Goal: Transaction & Acquisition: Purchase product/service

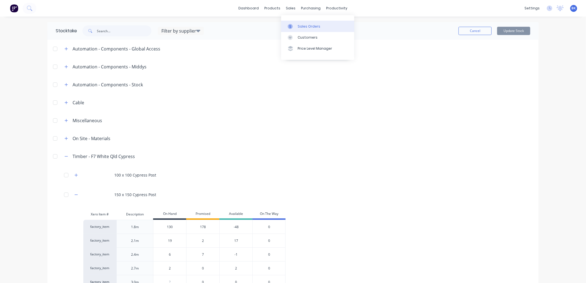
click at [302, 26] on div "Sales Orders" at bounding box center [309, 26] width 23 height 5
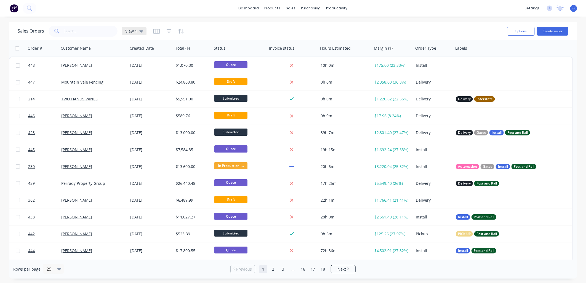
click at [131, 31] on span "View 1" at bounding box center [131, 31] width 12 height 6
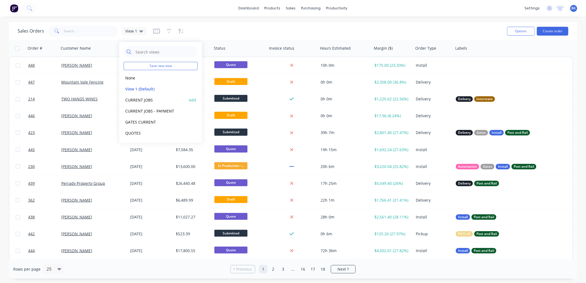
click at [145, 101] on button "CURRENT JOBS" at bounding box center [155, 100] width 63 height 6
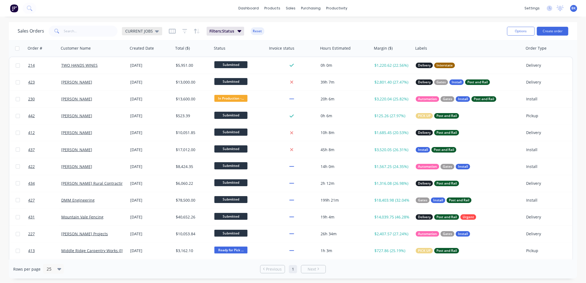
drag, startPoint x: 145, startPoint y: 31, endPoint x: 145, endPoint y: 35, distance: 3.9
click at [145, 31] on span "CURRENT JOBS" at bounding box center [139, 31] width 28 height 6
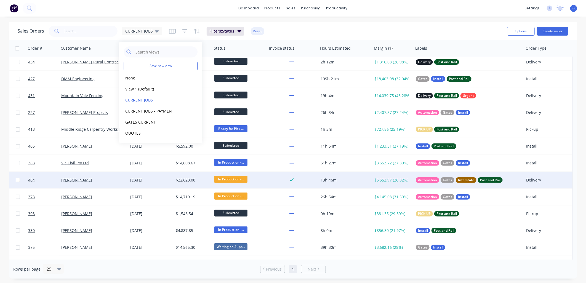
scroll to position [122, 0]
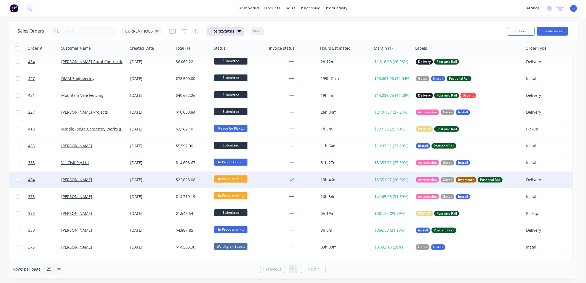
click at [103, 178] on div "[PERSON_NAME]" at bounding box center [91, 180] width 61 height 6
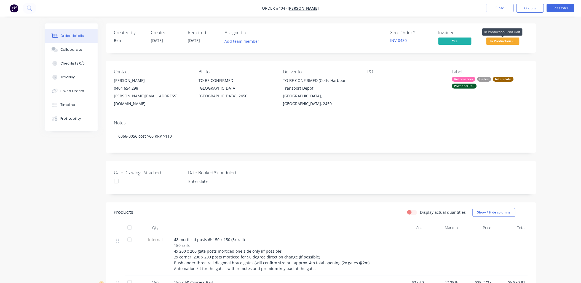
click at [507, 43] on span "In Production -..." at bounding box center [502, 41] width 33 height 7
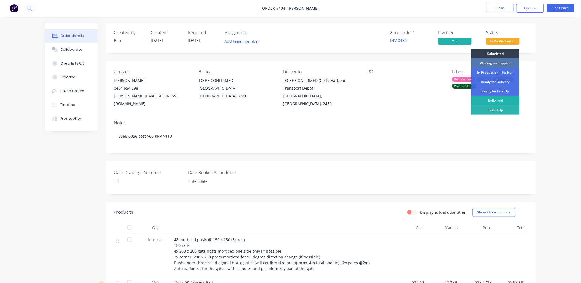
click at [505, 100] on div "Delivered" at bounding box center [495, 100] width 48 height 9
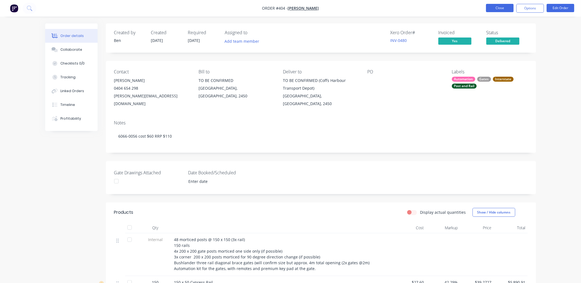
click at [502, 9] on button "Close" at bounding box center [500, 8] width 28 height 8
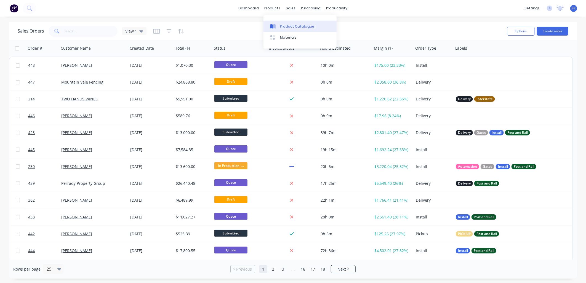
click at [291, 29] on link "Product Catalogue" at bounding box center [299, 26] width 73 height 11
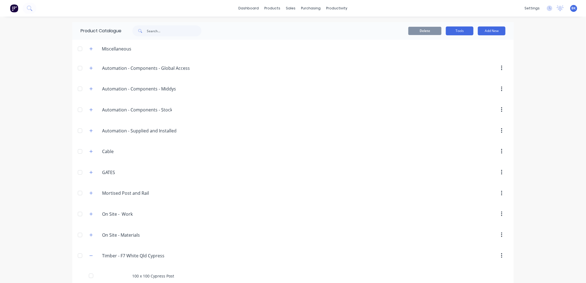
click at [465, 29] on button "Tools" at bounding box center [460, 30] width 28 height 9
click at [456, 57] on div "Stocktake" at bounding box center [447, 56] width 42 height 8
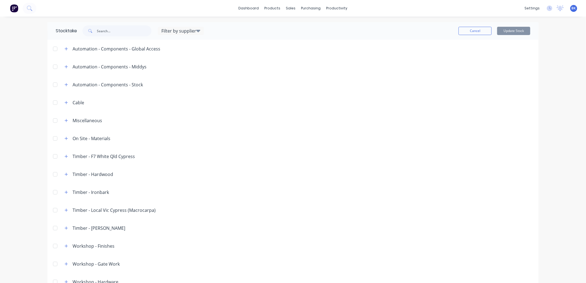
drag, startPoint x: 66, startPoint y: 155, endPoint x: 68, endPoint y: 159, distance: 4.5
click at [66, 155] on button "button" at bounding box center [66, 156] width 7 height 7
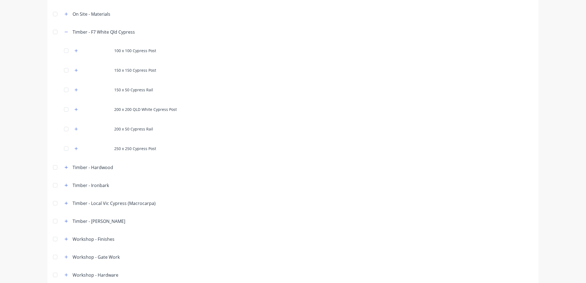
scroll to position [148, 0]
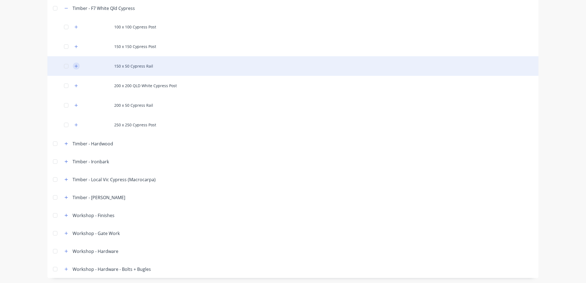
click at [75, 63] on button "button" at bounding box center [76, 66] width 7 height 7
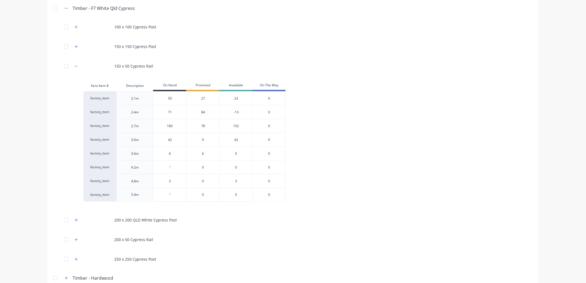
type input "42"
click at [173, 141] on input "42" at bounding box center [169, 139] width 33 height 5
type input "6"
click at [176, 154] on input "6" at bounding box center [169, 153] width 33 height 5
type input "0"
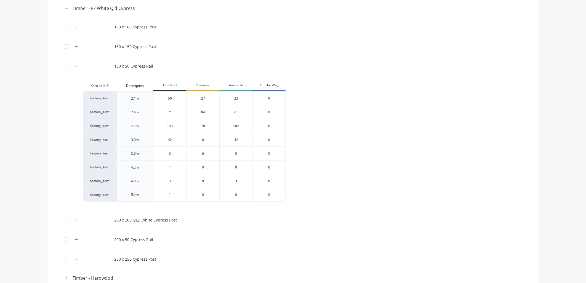
click at [177, 169] on input "0" at bounding box center [169, 167] width 33 height 5
drag, startPoint x: 170, startPoint y: 153, endPoint x: 165, endPoint y: 153, distance: 4.4
click at [165, 153] on input "6" at bounding box center [169, 153] width 33 height 5
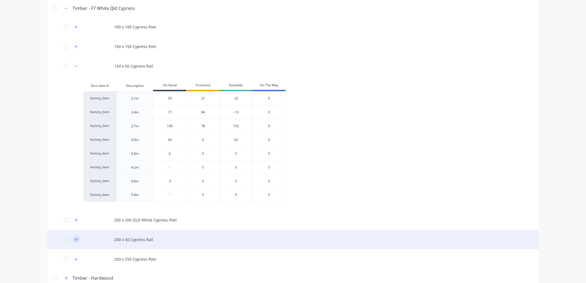
click at [76, 238] on button "button" at bounding box center [76, 239] width 7 height 7
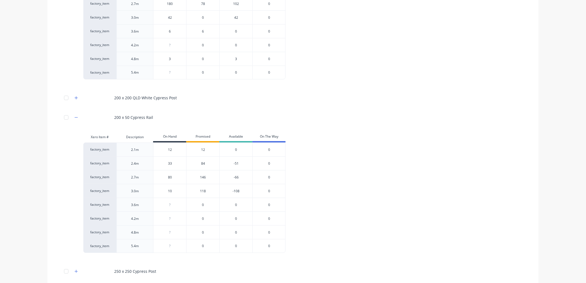
scroll to position [271, 0]
type input "0"
click at [170, 206] on input "0" at bounding box center [169, 204] width 33 height 5
type input "2"
click at [61, 208] on div "Xero Item # Description On Hand Promised Available On The Way factory_item 2.1m…" at bounding box center [292, 194] width 491 height 126
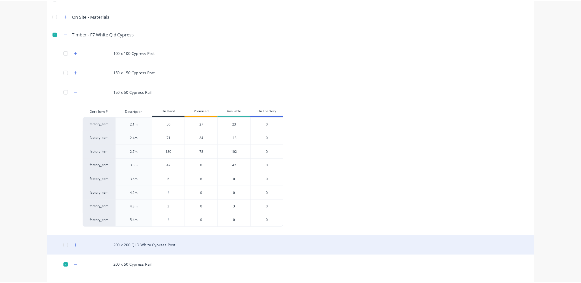
scroll to position [0, 0]
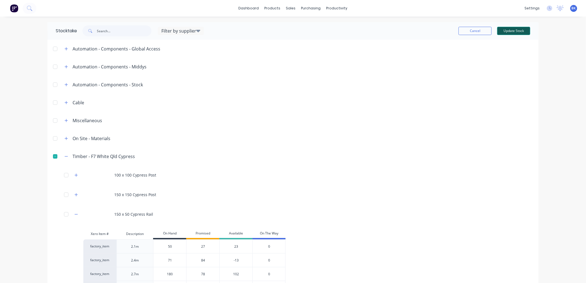
click at [520, 33] on button "Update Stock" at bounding box center [513, 31] width 33 height 8
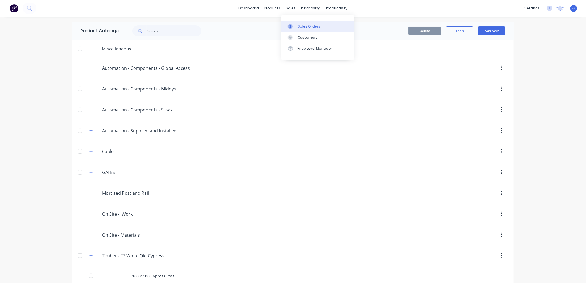
click at [303, 22] on link "Sales Orders" at bounding box center [317, 26] width 73 height 11
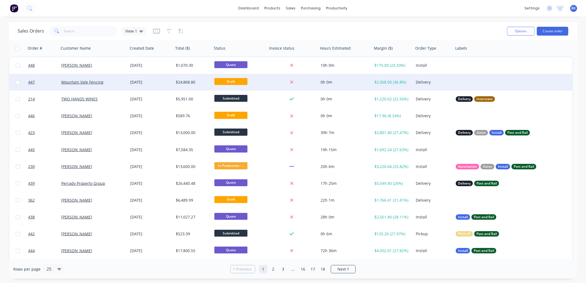
click at [112, 81] on div "Mountain Vale Fencing" at bounding box center [91, 82] width 61 height 6
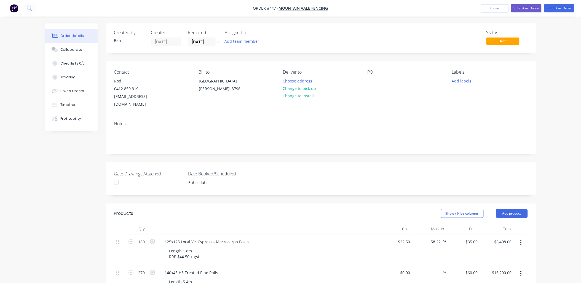
click at [205, 247] on div "Length 1.8m RRP $44.50 + gst" at bounding box center [271, 254] width 212 height 14
click at [199, 247] on div "Length 1.8m RRP $44.50 + gst" at bounding box center [184, 254] width 39 height 14
paste div
drag, startPoint x: 204, startPoint y: 254, endPoint x: 169, endPoint y: 255, distance: 34.2
click at [169, 254] on div "Length 1.8m $8.25LM+ RRP $44.50 + gst" at bounding box center [190, 259] width 50 height 25
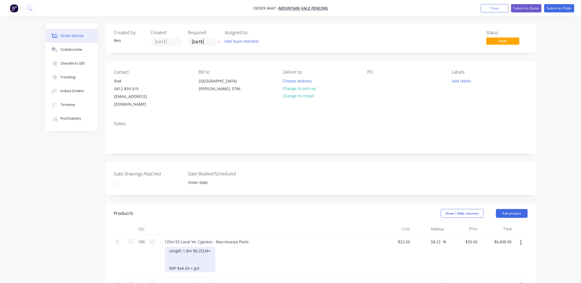
click at [170, 255] on div "Length 1.8m $8.25LM+ RRP $44.50 + gst" at bounding box center [190, 259] width 50 height 25
click at [185, 269] on div "140x45 H3 Treated Pine Rails" at bounding box center [192, 273] width 62 height 8
paste div
drag, startPoint x: 184, startPoint y: 265, endPoint x: 191, endPoint y: 266, distance: 6.7
click at [191, 269] on div "140x45 H3 H3 LOSP TREATEDTreated Pine Rails" at bounding box center [208, 273] width 95 height 8
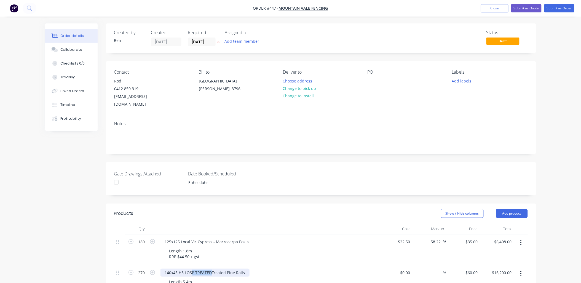
drag, startPoint x: 210, startPoint y: 266, endPoint x: 193, endPoint y: 264, distance: 17.5
click at [193, 269] on div "140x45 H3 LOSP TREATEDTreated Pine Rails" at bounding box center [205, 273] width 89 height 8
click at [201, 269] on div "140x45 H3 LOSP TREATEDTreated Pine Rails" at bounding box center [205, 273] width 89 height 8
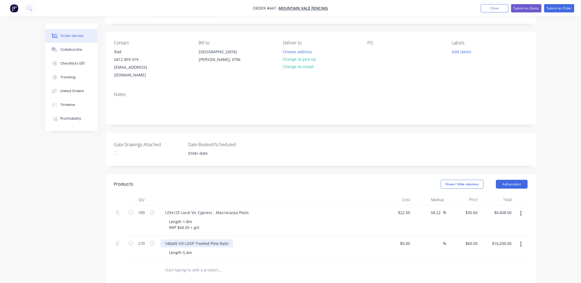
scroll to position [30, 0]
click at [407, 243] on div "$0.00 $0.00" at bounding box center [396, 248] width 34 height 25
click at [406, 239] on input "0" at bounding box center [406, 243] width 13 height 8
type input "$44.55"
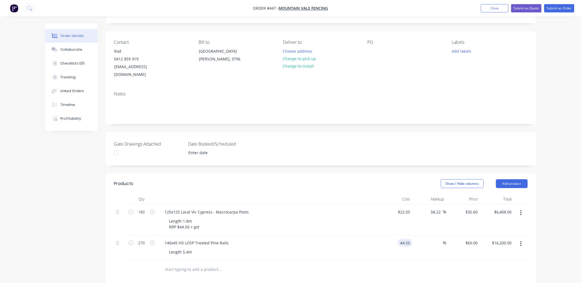
type input "$12,028.50"
drag, startPoint x: 473, startPoint y: 243, endPoint x: 475, endPoint y: 239, distance: 4.8
click at [474, 242] on div "$44.55 $60.00" at bounding box center [463, 248] width 34 height 25
click at [476, 239] on input "44.55" at bounding box center [473, 243] width 13 height 8
type input "60"
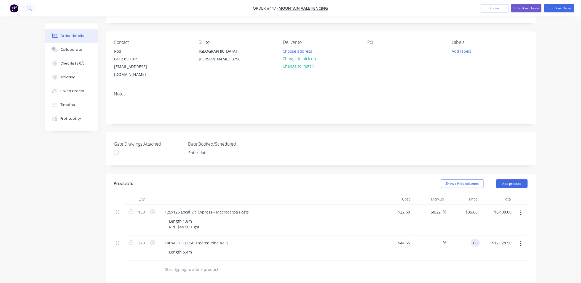
type input "34.68"
type input "$60.00"
type input "$16,200.00"
click at [478, 247] on div "$60.00 60" at bounding box center [463, 248] width 34 height 25
click at [195, 248] on div "Length 5.4m" at bounding box center [181, 252] width 32 height 8
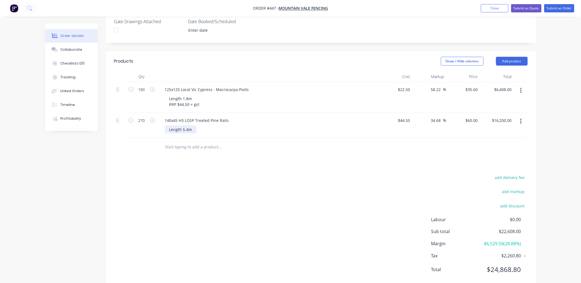
scroll to position [158, 0]
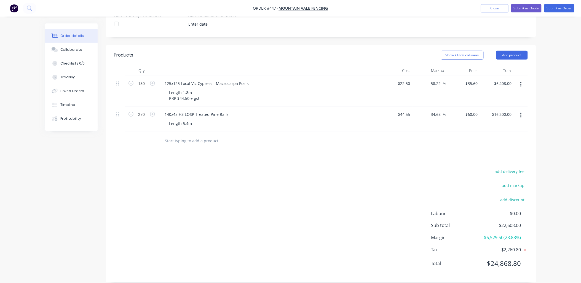
click at [478, 80] on div "$35.60 $35.60" at bounding box center [463, 91] width 34 height 31
click at [474, 79] on input "35.6" at bounding box center [472, 83] width 15 height 8
click at [474, 79] on input "35.6" at bounding box center [475, 83] width 10 height 8
type input "30"
type input "33.33"
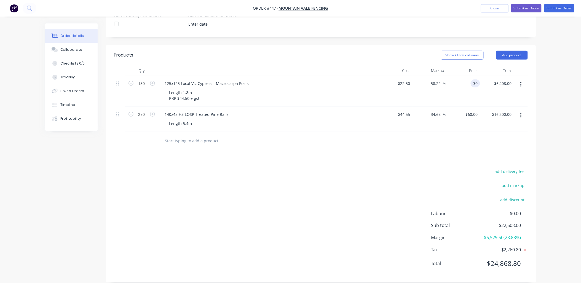
type input "$30.00"
type input "$5,400.00"
click at [485, 84] on div "$5,400.00 $6,408.00" at bounding box center [497, 91] width 34 height 31
click at [475, 79] on input "30" at bounding box center [472, 83] width 15 height 8
type input "31.15"
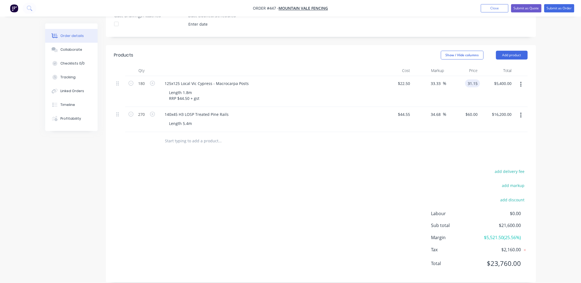
type input "38.44"
type input "$31.15"
type input "$5,607.00"
click at [489, 86] on div "$5,607.00 $5,400.00" at bounding box center [497, 91] width 34 height 31
click at [480, 76] on div "$5,607.00 $5,607.00" at bounding box center [497, 91] width 34 height 31
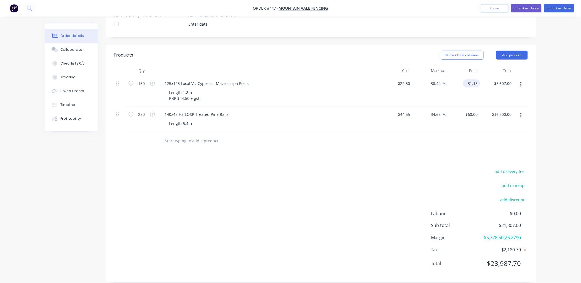
click at [479, 79] on input "31.15" at bounding box center [472, 83] width 15 height 8
type input "31.20"
type input "38.67"
type input "$31.20"
type input "$5,616.00"
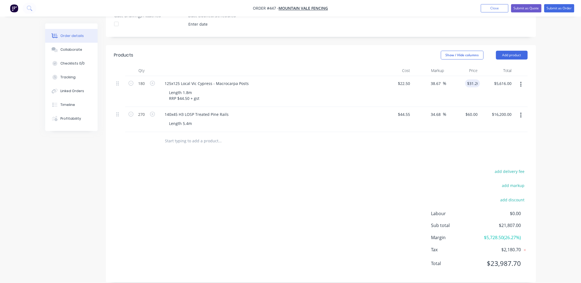
click at [489, 84] on div "$5,616.00 $5,607.00" at bounding box center [497, 91] width 34 height 31
click at [481, 76] on div "$5,616.00 $5,616.00" at bounding box center [497, 91] width 34 height 31
click at [478, 79] on input "31.2" at bounding box center [475, 83] width 10 height 8
type input "31.5"
type input "40"
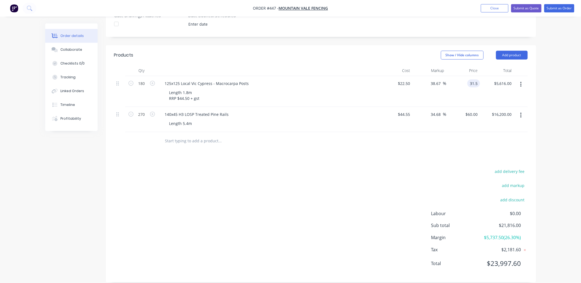
type input "$31.50"
type input "$5,670.00"
click at [485, 89] on div "$5,670.00 $5,670.00" at bounding box center [497, 91] width 34 height 31
click at [181, 90] on div "Length 1.8m RRP $44.50 + gst" at bounding box center [184, 96] width 39 height 14
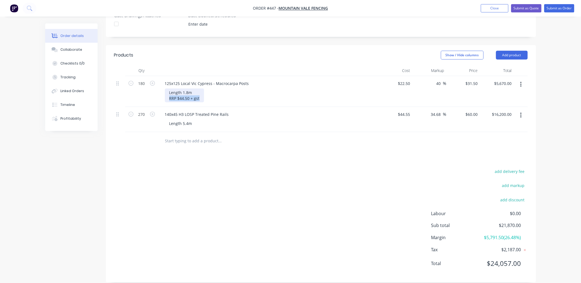
click at [183, 91] on div "Length 1.8m RRP $44.50 + gst" at bounding box center [184, 96] width 39 height 14
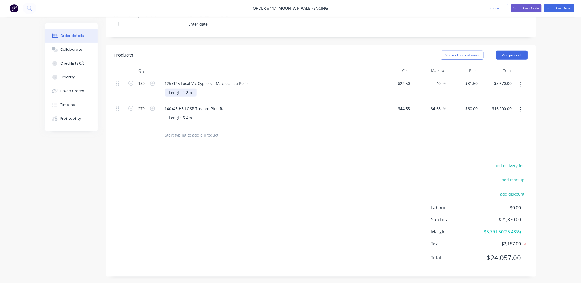
scroll to position [153, 0]
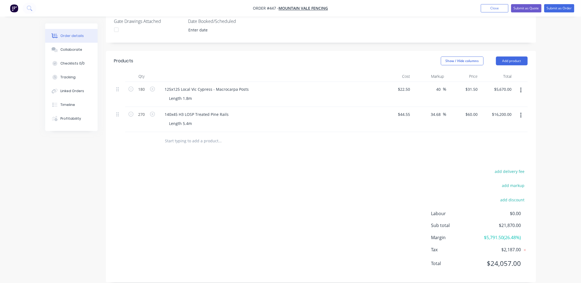
click at [159, 145] on div "Products Show / Hide columns Add product Qty Cost Markup Price Total 180 125x12…" at bounding box center [321, 166] width 430 height 231
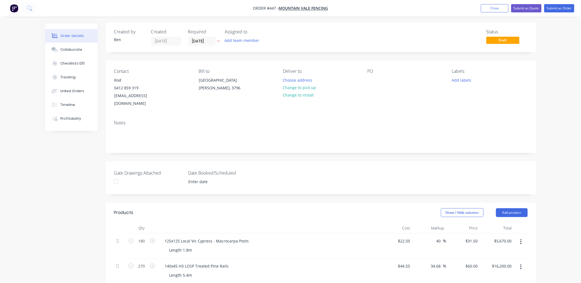
scroll to position [0, 0]
click at [181, 263] on div "140x45 H3 LOSP Treated Pine Rails" at bounding box center [197, 267] width 73 height 8
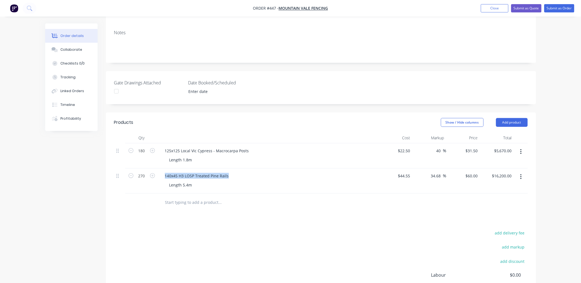
scroll to position [91, 0]
click at [477, 180] on div "$60.00 $60.00" at bounding box center [463, 180] width 34 height 25
click at [474, 172] on input "60" at bounding box center [472, 176] width 15 height 8
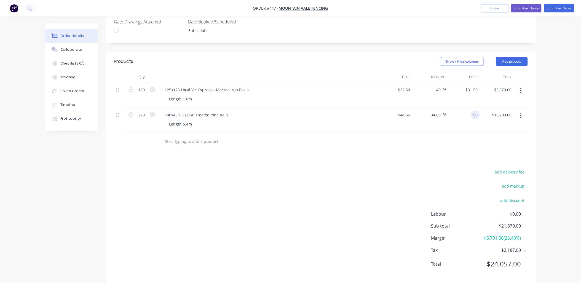
scroll to position [153, 0]
type input "50"
type input "12.23"
type input "$50.00"
type input "$13,500.00"
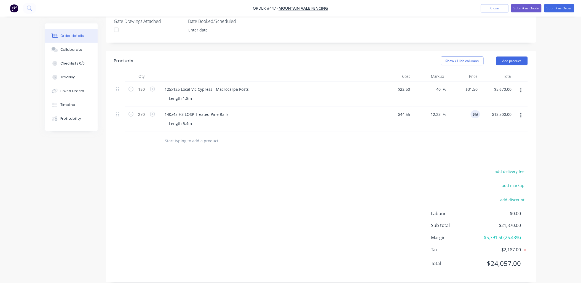
click at [488, 137] on div at bounding box center [321, 141] width 414 height 18
click at [476, 110] on input "50" at bounding box center [476, 114] width 7 height 8
type input "60"
type input "34.68"
type input "$60.00"
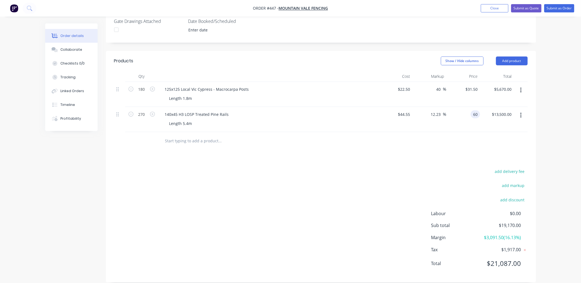
type input "$16,200.00"
click at [476, 137] on div at bounding box center [321, 141] width 414 height 18
click at [194, 119] on div "Length 5.4m" at bounding box center [181, 123] width 32 height 8
click at [191, 119] on div "Length 5.4m" at bounding box center [181, 123] width 32 height 8
click at [196, 119] on div "Length 5.4m," at bounding box center [181, 123] width 33 height 8
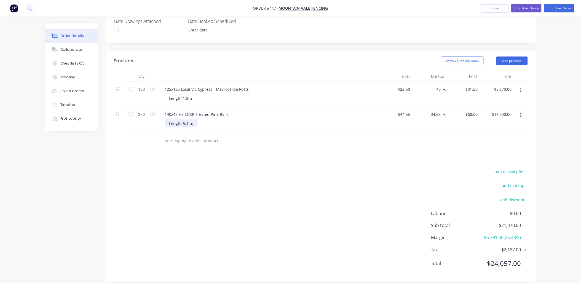
click at [194, 119] on div "Length 5.4m," at bounding box center [181, 123] width 33 height 8
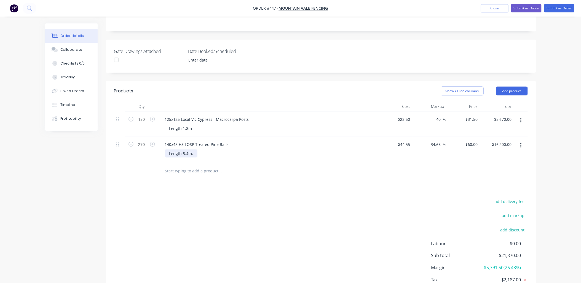
scroll to position [122, 0]
click at [505, 87] on button "Add product" at bounding box center [512, 91] width 32 height 9
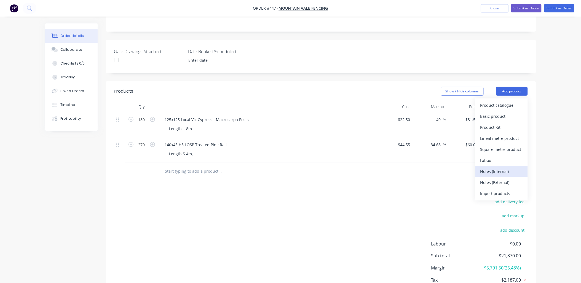
click at [506, 167] on div "Notes (Internal)" at bounding box center [501, 171] width 42 height 8
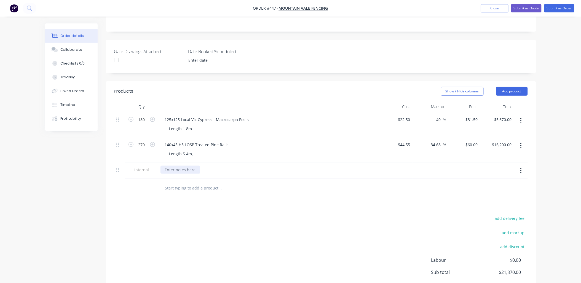
click at [177, 166] on div at bounding box center [181, 170] width 40 height 8
click at [168, 166] on div "$" at bounding box center [166, 170] width 11 height 8
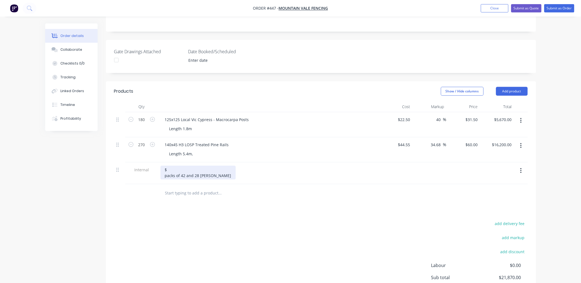
click at [166, 166] on div "$ packs of 42 and 28 [PERSON_NAME]" at bounding box center [198, 173] width 75 height 14
click at [167, 168] on div "$ packs of 42 and 28 [PERSON_NAME]" at bounding box center [198, 173] width 75 height 14
click at [169, 166] on div "$ Packs of 42 and 28 [PERSON_NAME]" at bounding box center [198, 173] width 75 height 14
drag, startPoint x: 164, startPoint y: 162, endPoint x: 208, endPoint y: 161, distance: 44.1
click at [208, 166] on div "Rough sawn fence grade 5.4m rails $4.33 + gst $ Packs of 42 and 28 [PERSON_NAME]" at bounding box center [208, 173] width 95 height 14
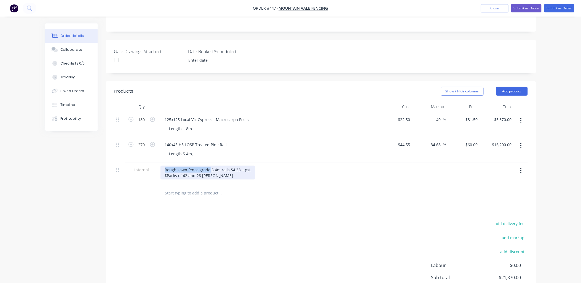
copy div "Rough sawn fence grade"
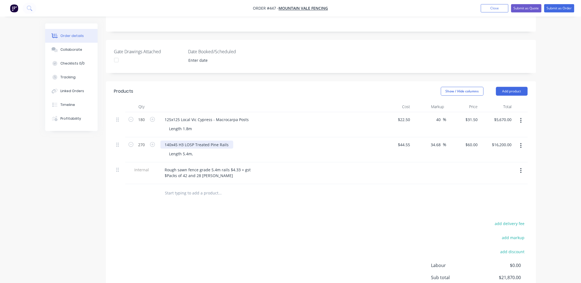
click at [228, 141] on div "140x45 H3 LOSP Treated Pine Rails" at bounding box center [197, 145] width 73 height 8
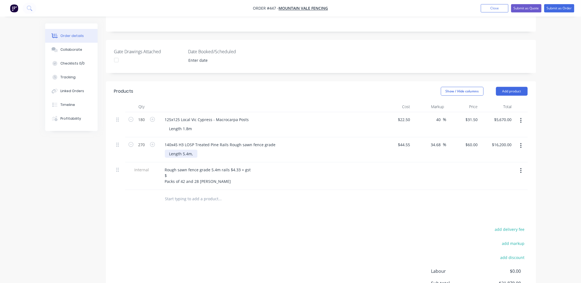
click at [191, 150] on div "Length 5.4m," at bounding box center [181, 154] width 33 height 8
click at [193, 150] on div "Length 5.4m," at bounding box center [181, 154] width 33 height 8
drag, startPoint x: 185, startPoint y: 137, endPoint x: 194, endPoint y: 137, distance: 9.4
click at [194, 141] on div "140x45 H3 LOSP Treated Pine Rails Rough sawn fence grade" at bounding box center [221, 145] width 120 height 8
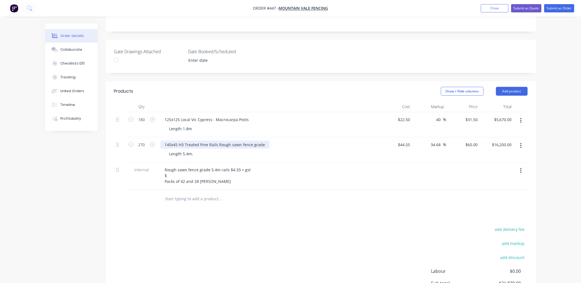
click at [222, 141] on div "140x45 H3 Treated Pine Rails Rough sawn fence grade" at bounding box center [215, 145] width 109 height 8
drag, startPoint x: 222, startPoint y: 137, endPoint x: 265, endPoint y: 135, distance: 43.3
click at [265, 141] on div "140x45 H3 Treated Pine Rails Rough sawn fence grade" at bounding box center [215, 145] width 109 height 8
click at [194, 150] on div "Length 5.4m," at bounding box center [181, 154] width 33 height 8
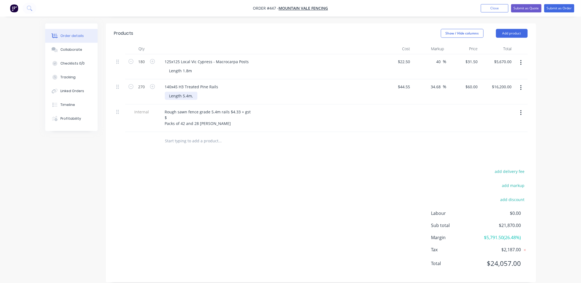
click at [195, 92] on div "Length 5.4m," at bounding box center [181, 96] width 33 height 8
click at [176, 111] on div "Rough sawn fence grade 5.4m rails $4.33 + gst $ Packs of 42 and 28 [PERSON_NAME]" at bounding box center [208, 118] width 95 height 20
click at [191, 92] on div "Length 5.4m," at bounding box center [181, 96] width 33 height 8
drag, startPoint x: 170, startPoint y: 78, endPoint x: 167, endPoint y: 78, distance: 3.0
click at [167, 83] on div "140x45 H3 Treated Pine Rails" at bounding box center [192, 87] width 62 height 8
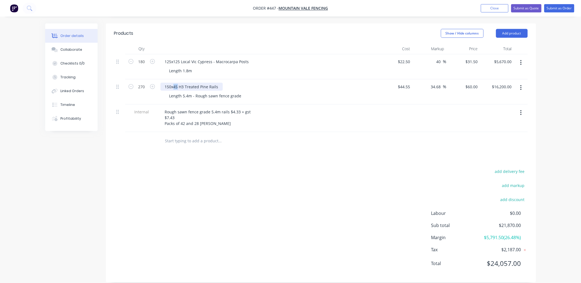
drag, startPoint x: 177, startPoint y: 79, endPoint x: 174, endPoint y: 79, distance: 3.0
click at [174, 83] on div "150x45 H3 Treated Pine Rails" at bounding box center [192, 87] width 62 height 8
click at [165, 110] on div "Rough sawn fence grade 5.4m rails $4.33 + gst $7.43 Packs of 42 and 28 [PERSON_…" at bounding box center [208, 118] width 95 height 20
click at [166, 111] on div "Rough sawn fence grade 5.4m rails $4.33 + gst $7.43 Packs of 42 and 28 [PERSON_…" at bounding box center [208, 118] width 95 height 20
click at [190, 111] on div "Rough sawn fence grade 5.4m rails $4.33 + gst 150x50 $7.43 Packs of 42 and 28 […" at bounding box center [208, 118] width 95 height 20
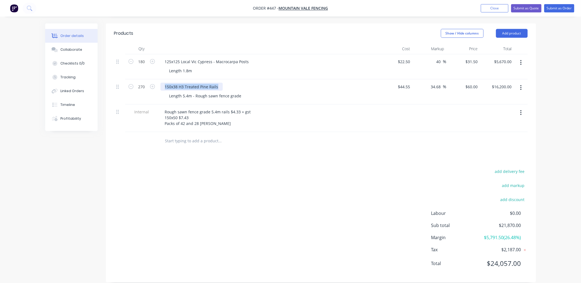
copy div "150x38 H3 Treated Pine Rails"
drag, startPoint x: 219, startPoint y: 78, endPoint x: 355, endPoint y: 11, distance: 151.2
click at [167, 83] on div "150x38 H3 Treated Pine Rails" at bounding box center [192, 87] width 62 height 8
click at [221, 83] on div "150x38 H3 Treated Pine Rails" at bounding box center [192, 87] width 62 height 8
click at [520, 85] on icon "button" at bounding box center [520, 88] width 1 height 6
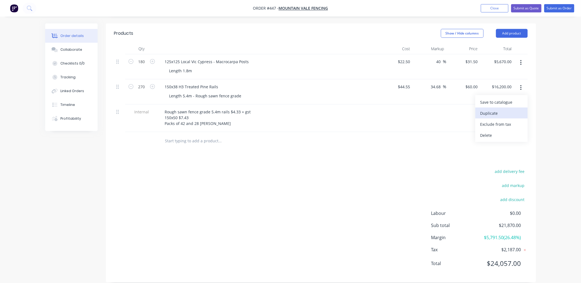
click at [512, 109] on div "Duplicate" at bounding box center [501, 113] width 42 height 8
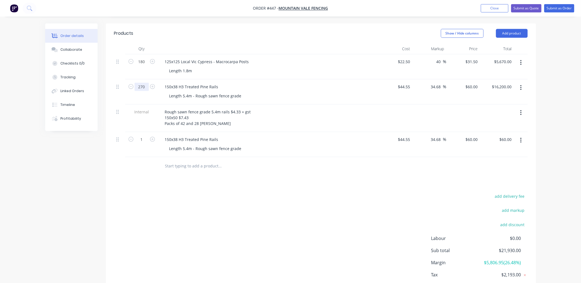
click at [141, 83] on input "270" at bounding box center [142, 87] width 14 height 8
type input "0"
type input "$0.00"
click at [196, 83] on div "150x38 H3 Treated Pine Rails" at bounding box center [192, 87] width 62 height 8
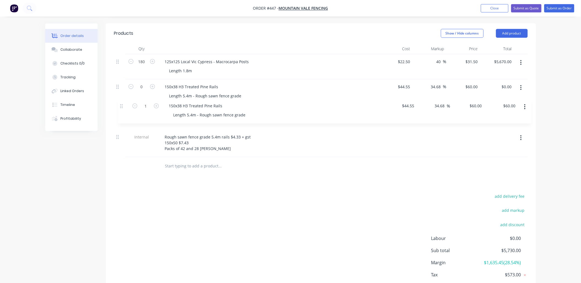
drag, startPoint x: 117, startPoint y: 132, endPoint x: 126, endPoint y: 109, distance: 24.7
click at [121, 105] on div "180 125x125 Local Vic Cypress - Macrocarpa Posts Length 1.8m $22.50 $22.50 40 4…" at bounding box center [321, 105] width 414 height 103
drag, startPoint x: 174, startPoint y: 104, endPoint x: 178, endPoint y: 104, distance: 3.6
click at [178, 108] on div "150x38 H3 Treated Pine Rails" at bounding box center [192, 112] width 62 height 8
click at [467, 87] on div "$60.00 $60.00" at bounding box center [463, 91] width 34 height 25
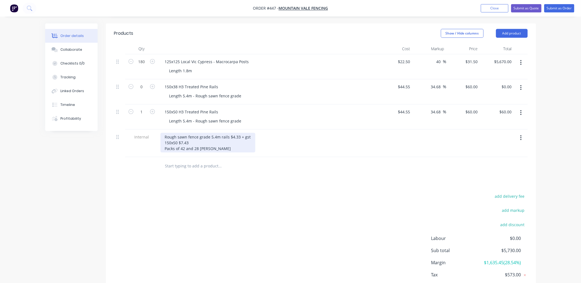
click at [251, 133] on div "Rough sawn fence grade 5.4m rails $4.33 + gst 150x50 $7.43 Packs of 42 and 28 […" at bounding box center [208, 143] width 95 height 20
type input "44.55"
click at [405, 108] on input "44.55" at bounding box center [405, 112] width 15 height 8
type input "44.55"
type input "$44.55"
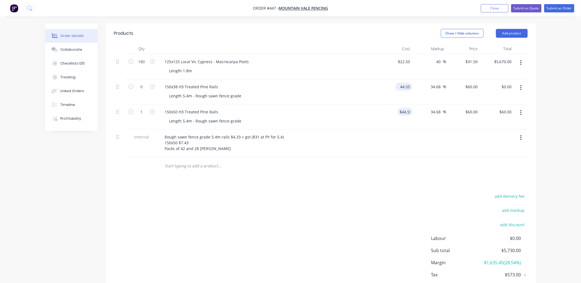
click at [403, 83] on input "44.55" at bounding box center [405, 87] width 15 height 8
type input "$23.382"
click at [423, 86] on div "34.68 34.68 %" at bounding box center [430, 91] width 34 height 25
click at [468, 83] on input "31.4909" at bounding box center [471, 87] width 17 height 8
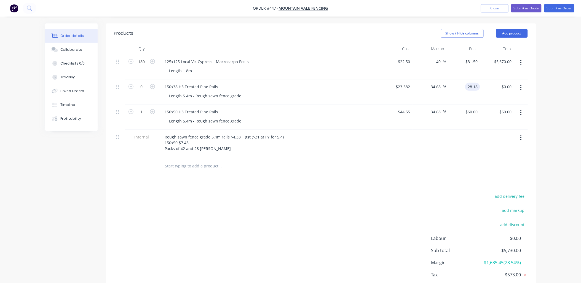
type input "28.18"
type input "20.52"
click at [483, 92] on div "$0.00 $0.00" at bounding box center [497, 91] width 34 height 25
click at [471, 83] on input "28.18" at bounding box center [473, 87] width 13 height 8
type input "26.75"
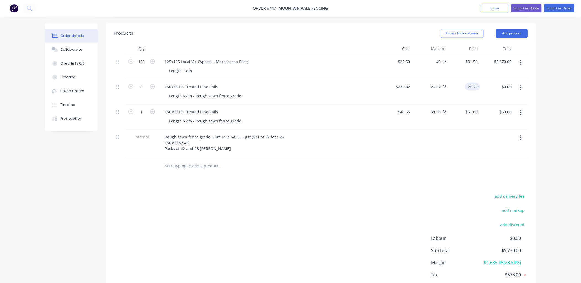
type input "14.4"
type input "$26.75"
click at [489, 89] on div "$0.00 $0.00" at bounding box center [497, 91] width 34 height 25
click at [142, 58] on input "180" at bounding box center [142, 62] width 14 height 8
type input "0"
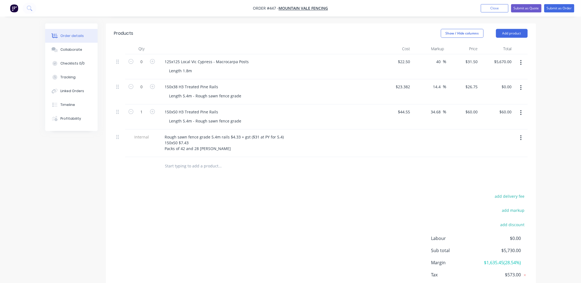
type input "$0.00"
click at [130, 63] on div "0" at bounding box center [141, 66] width 33 height 25
click at [130, 108] on button "button" at bounding box center [130, 111] width 7 height 6
type input "0"
type input "$0.00"
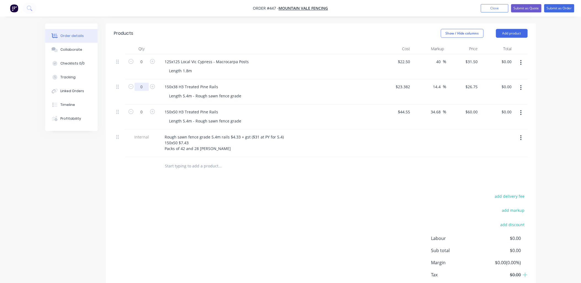
click at [145, 83] on input "0" at bounding box center [142, 87] width 14 height 8
type input "270"
type input "$7,222.50"
click at [114, 67] on div at bounding box center [119, 66] width 11 height 25
click at [475, 83] on input "26.75" at bounding box center [472, 87] width 15 height 8
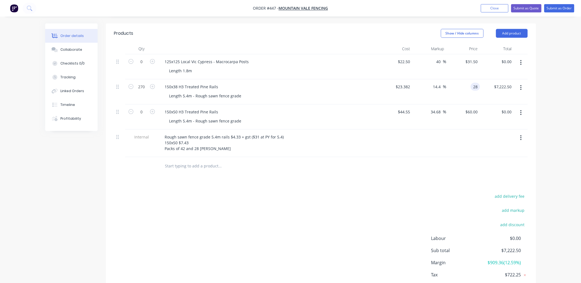
type input "28"
type input "19.75"
type input "$28.00"
type input "$7,560.00"
click at [489, 89] on div "$7,560.00 $7,222.50" at bounding box center [497, 91] width 34 height 25
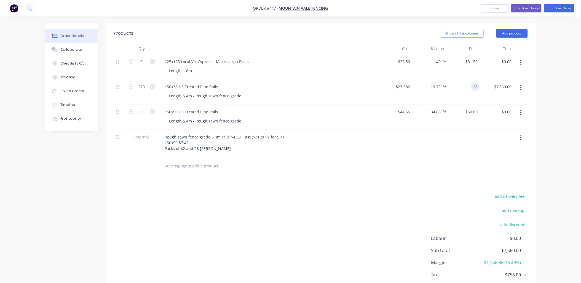
click at [476, 83] on input "28" at bounding box center [476, 87] width 7 height 8
type input "27.95"
type input "19.54"
type input "$27.95"
type input "$7,546.50"
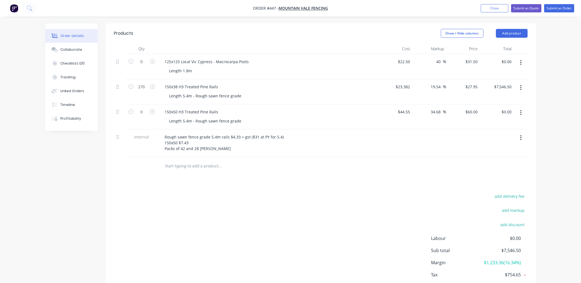
click at [485, 89] on div "$7,546.50 $7,546.50" at bounding box center [497, 91] width 34 height 25
click at [477, 83] on input "27.95" at bounding box center [473, 87] width 13 height 8
type input "27.80"
type input "18.89"
type input "$27.80"
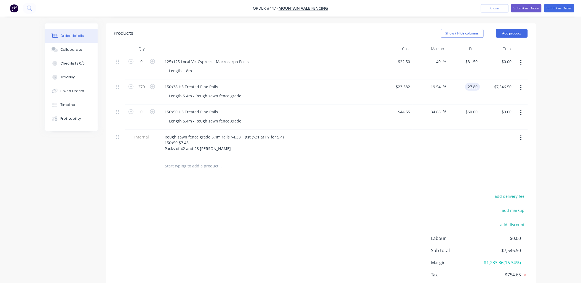
type input "$7,506.00"
click at [484, 83] on div "$7,506.00 $7,546.50" at bounding box center [497, 91] width 34 height 25
click at [472, 83] on input "27.8" at bounding box center [475, 87] width 10 height 8
type input "27.9"
type input "19.32"
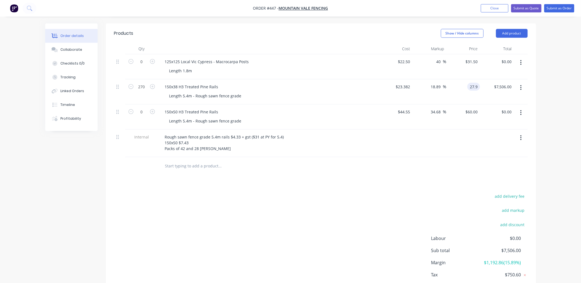
type input "$27.90"
type input "$7,533.00"
click at [486, 87] on div "$7,533.00 $7,506.00" at bounding box center [497, 91] width 34 height 25
click at [143, 58] on input "0" at bounding box center [142, 62] width 14 height 8
type input "180"
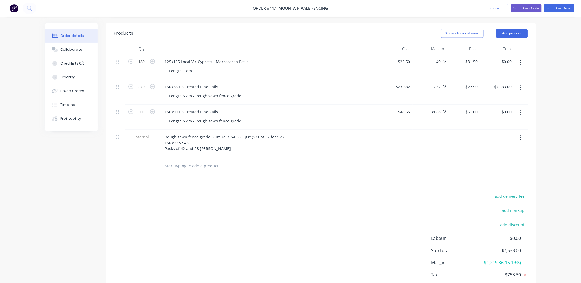
type input "$5,670.00"
click at [171, 35] on header "Products Show / Hide columns Add product" at bounding box center [321, 33] width 430 height 20
click at [440, 58] on input "40" at bounding box center [439, 62] width 7 height 8
drag, startPoint x: 440, startPoint y: 53, endPoint x: 434, endPoint y: 54, distance: 5.8
click at [434, 58] on div "40 40 %" at bounding box center [440, 62] width 13 height 8
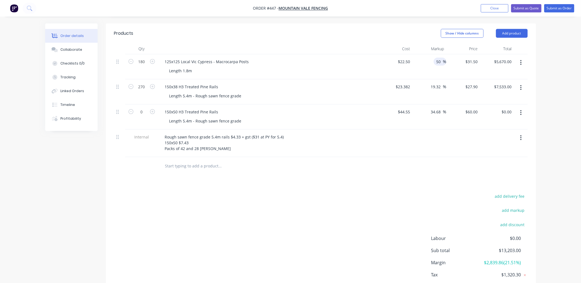
type input "50"
type input "$33.75"
type input "$6,075.00"
click at [457, 64] on div "$33.75 $33.75" at bounding box center [463, 66] width 34 height 25
click at [409, 108] on input "44.55" at bounding box center [405, 112] width 15 height 8
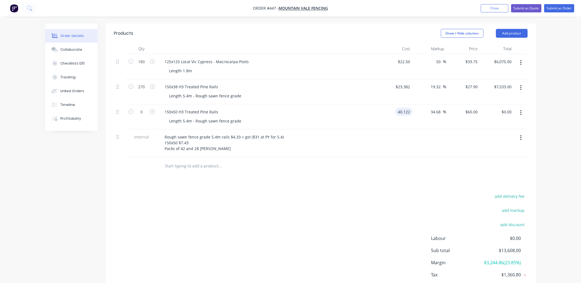
type input "$40.122"
type input "$54.0364"
click at [429, 119] on div "34.68 34.68 %" at bounding box center [430, 117] width 34 height 25
click at [438, 108] on input "34.68" at bounding box center [436, 112] width 13 height 8
click at [436, 108] on input "34.68" at bounding box center [436, 112] width 13 height 8
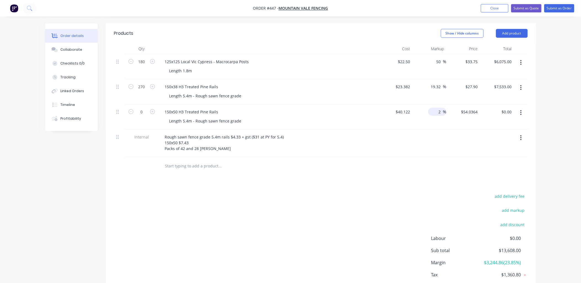
click at [436, 108] on div "2 34.68 %" at bounding box center [437, 112] width 18 height 8
type input "20"
type input "$48.1464"
click at [431, 114] on div "20 20 %" at bounding box center [430, 117] width 34 height 25
click at [140, 108] on input "0" at bounding box center [142, 112] width 14 height 8
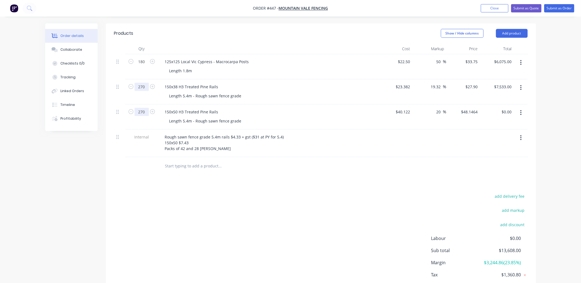
type input "270"
type input "$12,999.53"
click at [141, 83] on input "270" at bounding box center [142, 87] width 14 height 8
type input "0"
type input "$0.00"
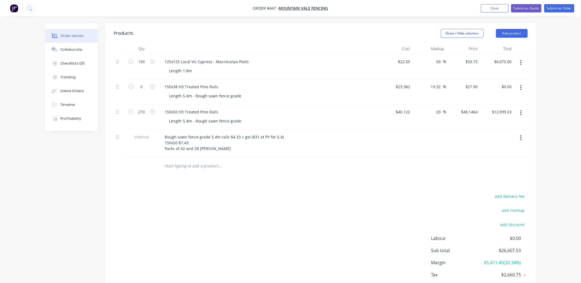
click at [128, 88] on div "0" at bounding box center [141, 91] width 33 height 25
copy div "150x50 H3 Treated Pine Rails"
drag, startPoint x: 218, startPoint y: 105, endPoint x: 150, endPoint y: 113, distance: 68.3
click at [150, 113] on div "270 150x50 H3 Treated Pine Rails Length 5.4m - Rough sawn fence grade $40.122 $…" at bounding box center [321, 117] width 414 height 25
click at [475, 108] on input "48.1464" at bounding box center [471, 112] width 17 height 8
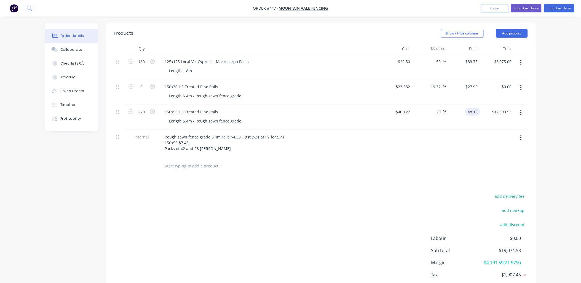
type input "48.15"
type input "20.01"
type input "$48.15"
type input "$13,000.50"
click at [485, 117] on div "$13,000.50 $12,999.53" at bounding box center [497, 117] width 34 height 25
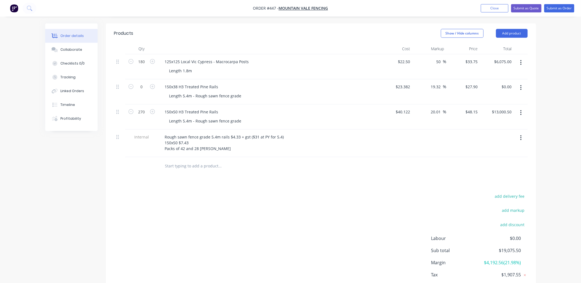
click at [521, 110] on icon "button" at bounding box center [520, 113] width 1 height 6
click at [514, 134] on div "Duplicate" at bounding box center [501, 138] width 42 height 8
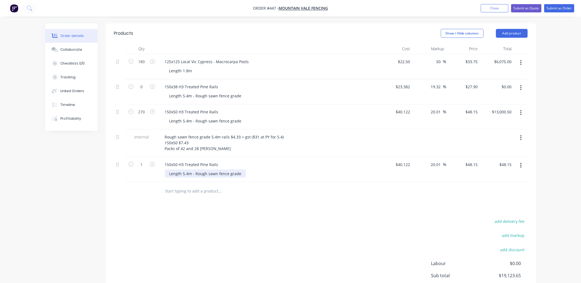
click at [197, 170] on div "Length 5.4m - Rough sawn fence grade" at bounding box center [205, 174] width 81 height 8
drag, startPoint x: 197, startPoint y: 165, endPoint x: 255, endPoint y: 167, distance: 58.2
click at [252, 171] on div "150x50 H3 Treated Pine Rails Length 5.4m - Rough sawn fence grade" at bounding box center [268, 169] width 221 height 25
drag, startPoint x: 167, startPoint y: 156, endPoint x: 179, endPoint y: 147, distance: 14.9
click at [178, 161] on div "150x50 H3 Treated Pine Rails" at bounding box center [192, 165] width 62 height 8
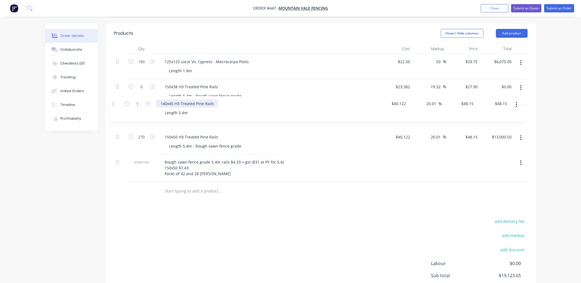
drag, startPoint x: 118, startPoint y: 157, endPoint x: 137, endPoint y: 112, distance: 48.9
click at [115, 103] on div "180 125x125 Local Vic Cypress - Macrocarpa Posts Length 1.8m $22.50 $22.50 50 5…" at bounding box center [321, 118] width 414 height 128
click at [131, 109] on icon "button" at bounding box center [131, 111] width 5 height 5
type input "0"
type input "$0.00"
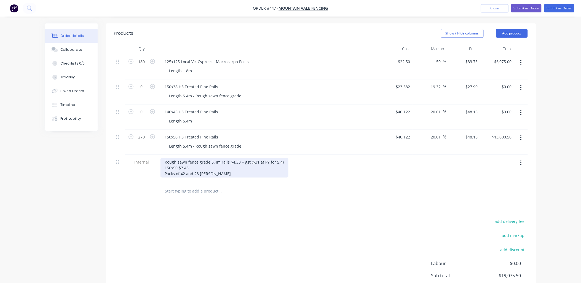
click at [199, 158] on div "Rough sawn fence grade 5.4m rails $4.33 + gst ($31 at PY for 5.4) 150x50 $7.43 …" at bounding box center [225, 168] width 128 height 20
click at [196, 159] on div "Rough sawn fence grade 5.4m rails $4.33 + gst ($31 at PY for 5.4) 150x50 $7.43 …" at bounding box center [225, 168] width 128 height 20
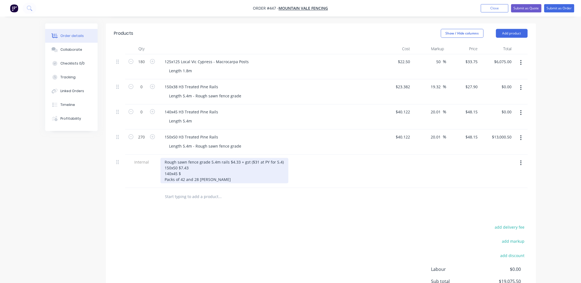
click at [182, 166] on div "Rough sawn fence grade 5.4m rails $4.33 + gst ($31 at PY for 5.4) 150x50 $7.43 …" at bounding box center [225, 170] width 128 height 25
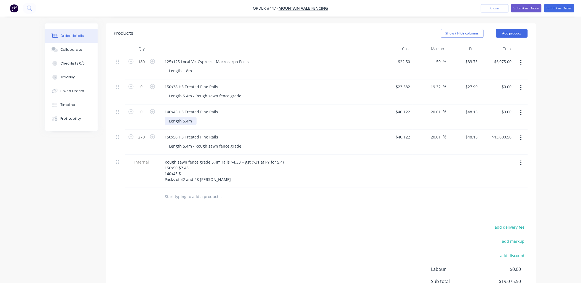
click at [191, 117] on div "Length 5.4m" at bounding box center [181, 121] width 32 height 8
click at [285, 117] on div "Length 5.4m - Dressed Rails" at bounding box center [271, 121] width 212 height 8
copy div "- Rough sawn fence grade"
drag, startPoint x: 192, startPoint y: 89, endPoint x: 243, endPoint y: 92, distance: 51.6
click at [243, 92] on div "Length 5.4m - Rough sawn fence grade" at bounding box center [271, 96] width 212 height 8
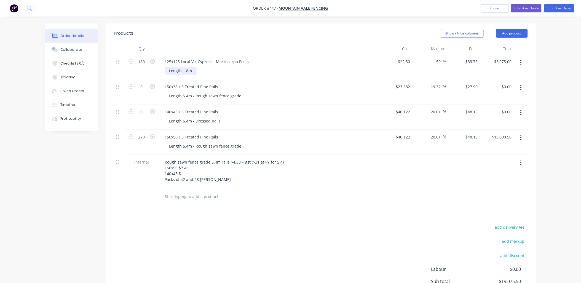
click at [192, 67] on div "Length 1.8m" at bounding box center [181, 71] width 32 height 8
click at [156, 63] on div "180" at bounding box center [141, 66] width 33 height 25
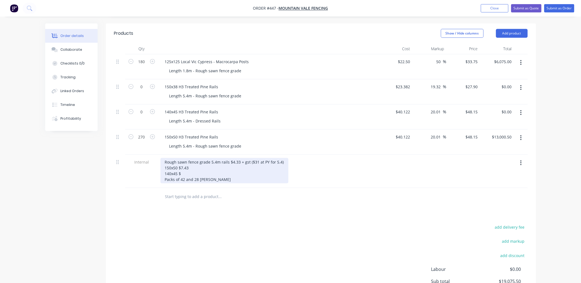
click at [186, 166] on div "Rough sawn fence grade 5.4m rails $4.33 + gst ($31 at PY for 5.4) 150x50 $7.43 …" at bounding box center [225, 170] width 128 height 25
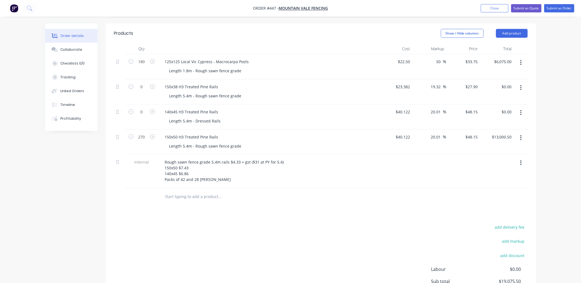
click at [146, 170] on div "Internal" at bounding box center [141, 171] width 33 height 33
click at [404, 108] on input "40.122" at bounding box center [405, 112] width 15 height 8
type input "$37.044"
click at [422, 116] on div "20.01 20.01 %" at bounding box center [430, 117] width 34 height 25
click at [468, 108] on input "44.4561" at bounding box center [470, 112] width 19 height 8
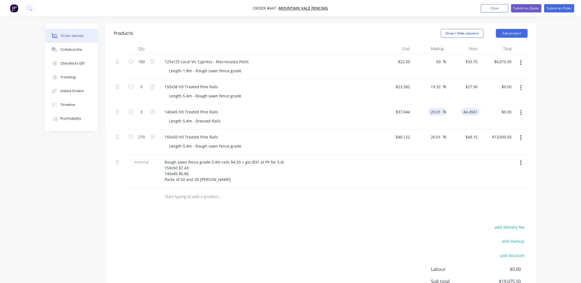
type input "$44.4561"
click at [435, 108] on input "20.01" at bounding box center [436, 112] width 13 height 8
type input "25"
click at [453, 116] on div "$46.305 $44.4561" at bounding box center [463, 117] width 34 height 25
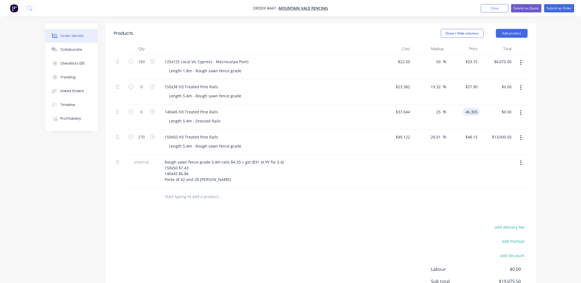
click at [478, 108] on input "46.305" at bounding box center [472, 112] width 15 height 8
type input "46"
type input "24.18"
click at [485, 114] on div "$0.00 $0.00" at bounding box center [497, 117] width 34 height 25
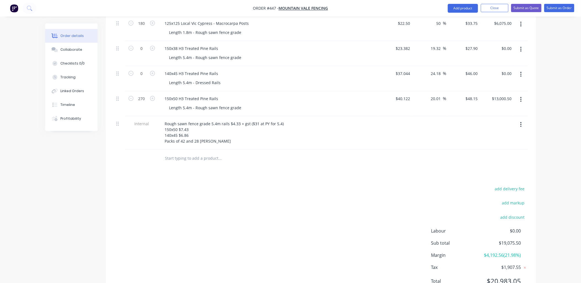
scroll to position [236, 0]
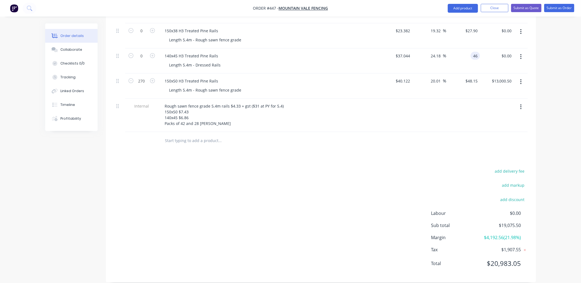
click at [477, 52] on input "46" at bounding box center [476, 56] width 7 height 8
type input "$46.00"
click at [440, 52] on input "24.18" at bounding box center [436, 56] width 13 height 8
type input "30"
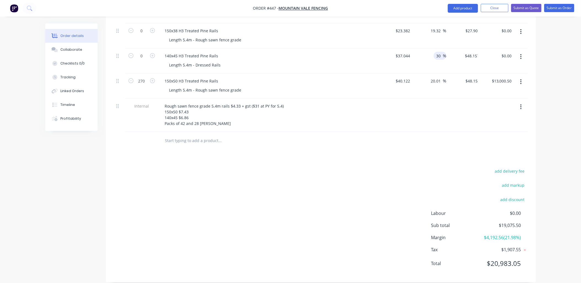
click at [459, 55] on div "$48.1572 $46.00" at bounding box center [463, 61] width 34 height 25
click at [470, 52] on input "48.1572" at bounding box center [471, 56] width 17 height 8
type input "47.50"
type input "28.23"
type input "$47.50"
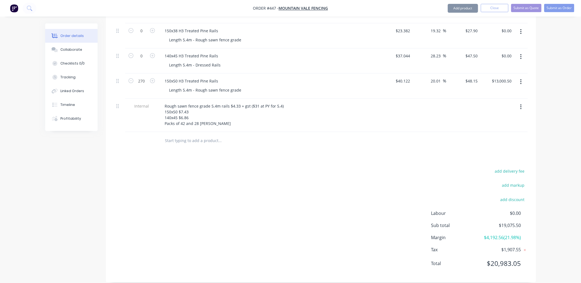
click at [473, 59] on div "$47.50 $47.50" at bounding box center [463, 61] width 34 height 25
click at [143, 77] on input "270" at bounding box center [142, 81] width 14 height 8
type input "0"
type input "$0.00"
click at [142, 52] on input "0" at bounding box center [142, 56] width 14 height 8
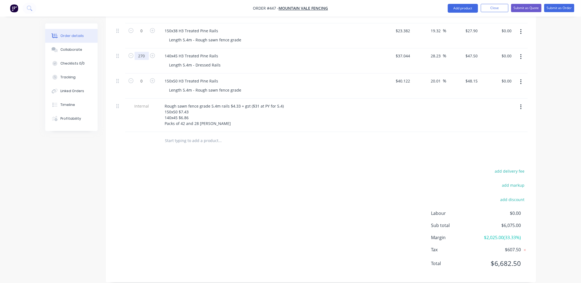
type input "270"
type input "$12,825.00"
click at [140, 61] on div "270" at bounding box center [141, 61] width 33 height 25
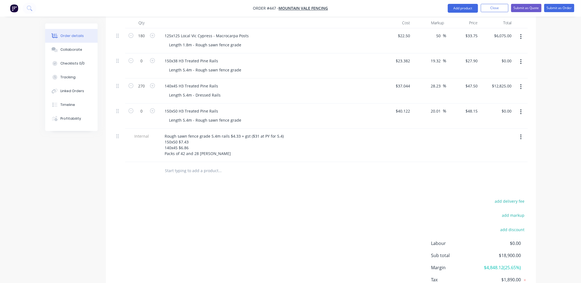
scroll to position [206, 0]
click at [526, 9] on button "Submit as Quote" at bounding box center [526, 8] width 30 height 8
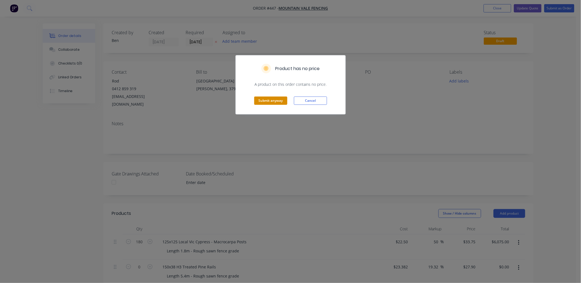
click at [271, 99] on button "Submit anyway" at bounding box center [270, 101] width 33 height 8
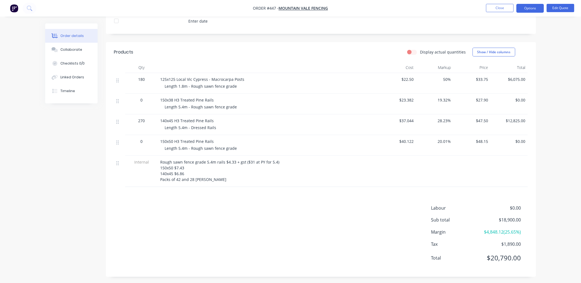
scroll to position [153, 0]
click at [553, 6] on button "Edit Quote" at bounding box center [561, 8] width 28 height 8
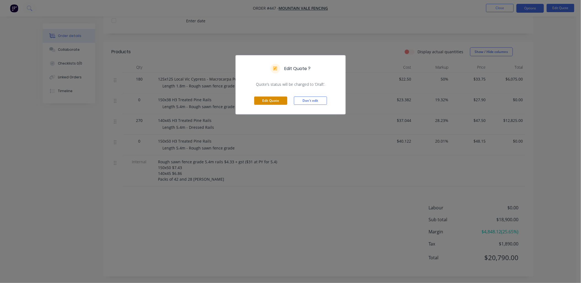
click at [268, 102] on button "Edit Quote" at bounding box center [270, 101] width 33 height 8
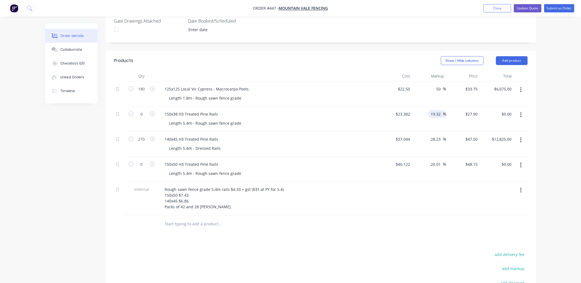
scroll to position [153, 0]
click at [439, 110] on input "19.32" at bounding box center [436, 114] width 13 height 8
click at [440, 110] on input "19.32" at bounding box center [436, 114] width 13 height 8
type input "30"
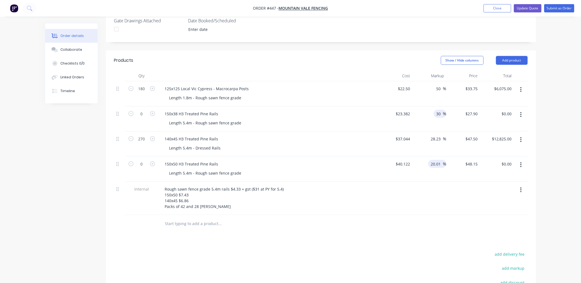
type input "$30.3966"
click at [436, 160] on input "20.01" at bounding box center [436, 164] width 13 height 8
type input "2030.01"
type input "$854.6026"
click at [437, 167] on div "2030.01 2030.01 %" at bounding box center [430, 169] width 34 height 25
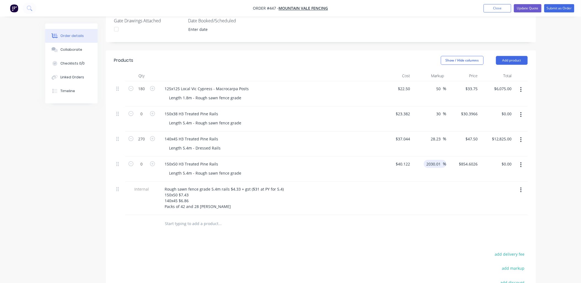
click at [434, 160] on input "2030.01" at bounding box center [434, 164] width 17 height 8
click at [434, 157] on div "3 2030.01 %" at bounding box center [430, 169] width 34 height 25
type input "30"
type input "$52.1586"
click at [440, 163] on div "30 30 %" at bounding box center [430, 169] width 34 height 25
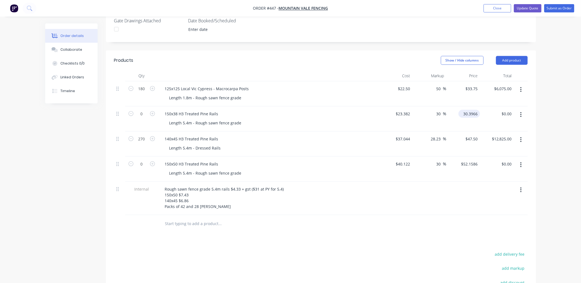
click at [477, 110] on input "30.3966" at bounding box center [470, 114] width 19 height 8
type input "30"
type input "28.3"
type input "$30.00"
drag, startPoint x: 478, startPoint y: 115, endPoint x: 472, endPoint y: 142, distance: 27.9
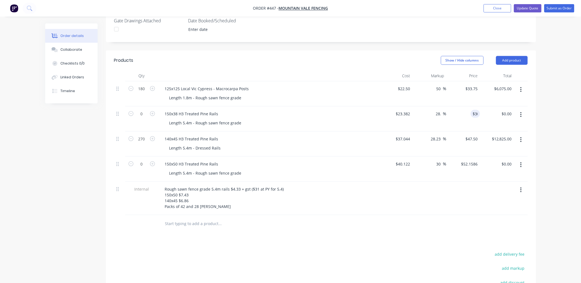
click at [478, 115] on div "$30.00 30" at bounding box center [463, 118] width 34 height 25
click at [472, 160] on input "52.1586" at bounding box center [470, 164] width 19 height 8
type input "52"
type input "29.6"
type input "$52.00"
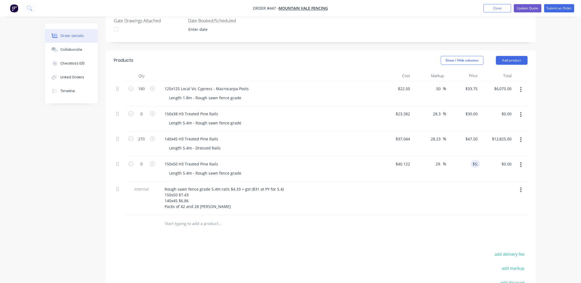
click at [481, 167] on div "$0.00 $0.00" at bounding box center [497, 169] width 34 height 25
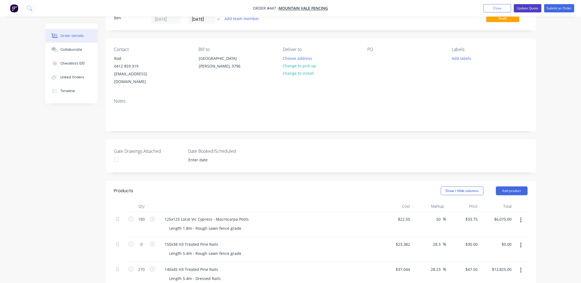
scroll to position [22, 0]
click at [533, 8] on button "Update Quote" at bounding box center [528, 8] width 28 height 8
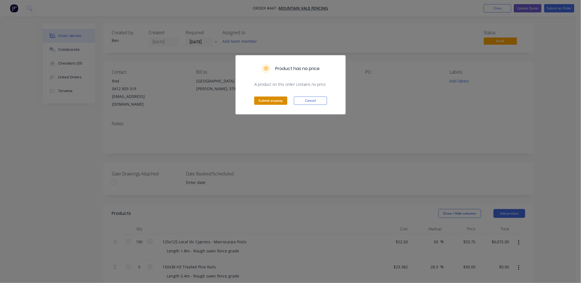
click at [269, 103] on button "Submit anyway" at bounding box center [270, 101] width 33 height 8
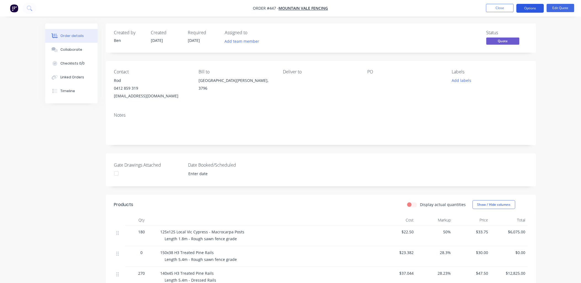
click at [531, 9] on button "Options" at bounding box center [531, 8] width 28 height 9
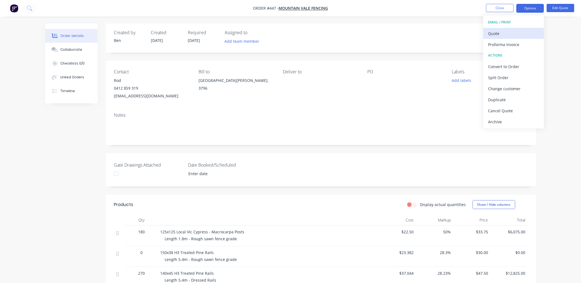
click at [523, 31] on div "Quote" at bounding box center [513, 34] width 51 height 8
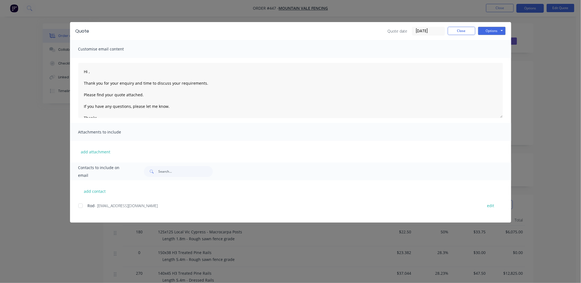
drag, startPoint x: 80, startPoint y: 207, endPoint x: 99, endPoint y: 137, distance: 73.0
click at [81, 206] on div at bounding box center [80, 205] width 11 height 11
click at [98, 149] on button "add attachment" at bounding box center [95, 152] width 35 height 8
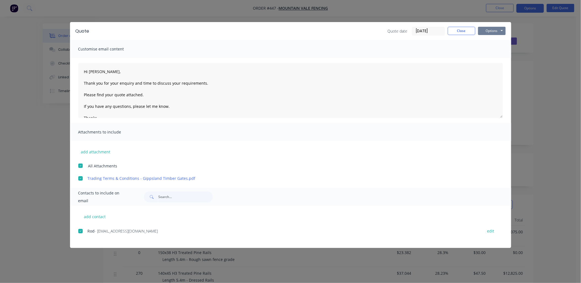
click at [492, 31] on button "Options" at bounding box center [492, 31] width 28 height 8
click at [493, 57] on button "Email" at bounding box center [495, 58] width 35 height 9
type textarea "Hi , Thank you for your enquiry and time to discuss your requirements. Please f…"
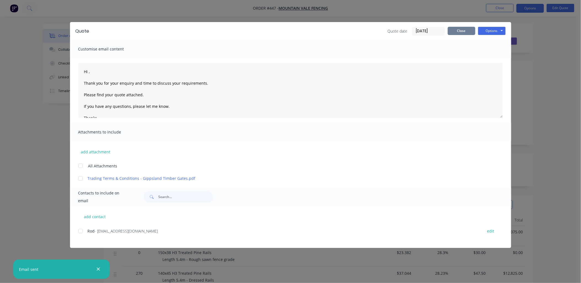
click at [454, 30] on button "Close" at bounding box center [462, 31] width 28 height 8
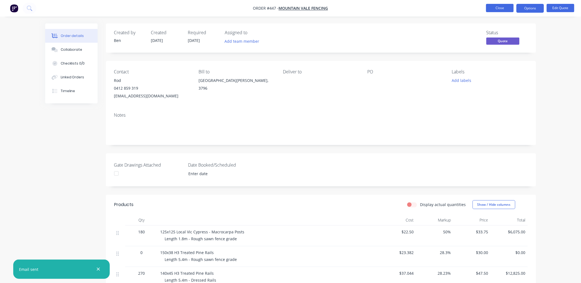
click at [503, 8] on button "Close" at bounding box center [500, 8] width 28 height 8
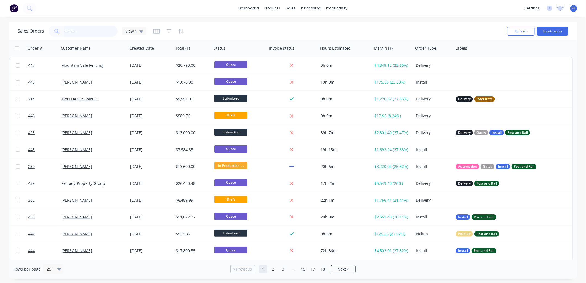
click at [78, 27] on input "text" at bounding box center [91, 31] width 54 height 11
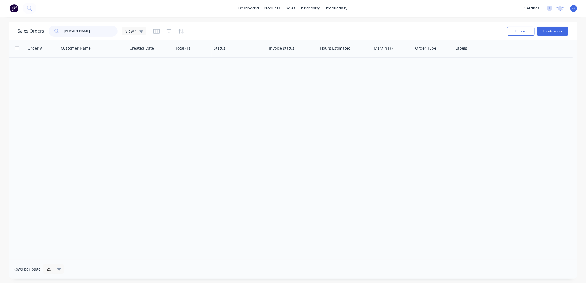
drag, startPoint x: 80, startPoint y: 29, endPoint x: 74, endPoint y: 28, distance: 6.2
click at [74, 30] on input "[PERSON_NAME]" at bounding box center [91, 31] width 54 height 11
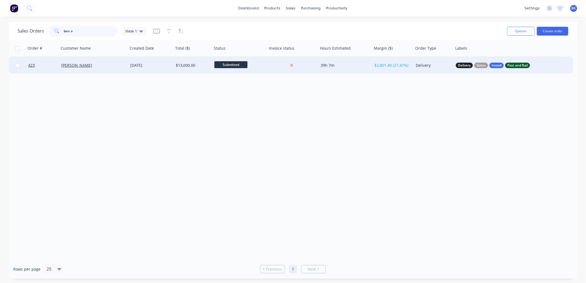
type input "ben o"
click at [97, 68] on div "[PERSON_NAME]" at bounding box center [93, 65] width 69 height 17
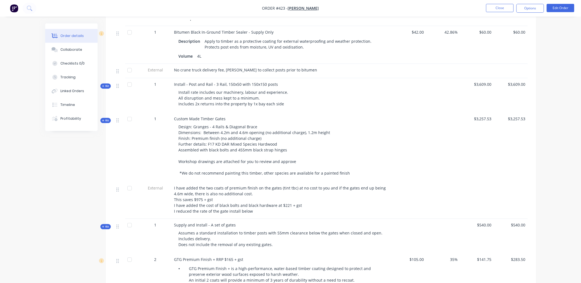
scroll to position [360, 0]
click at [106, 88] on span "Kit" at bounding box center [105, 86] width 7 height 4
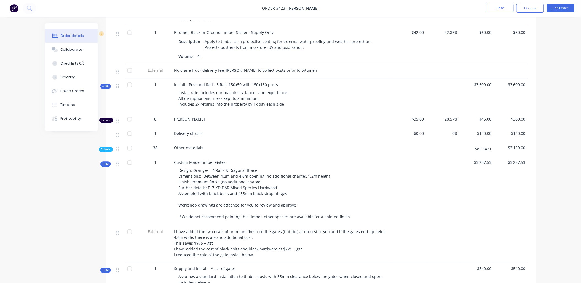
click at [106, 152] on span "Sub-kit" at bounding box center [105, 150] width 9 height 4
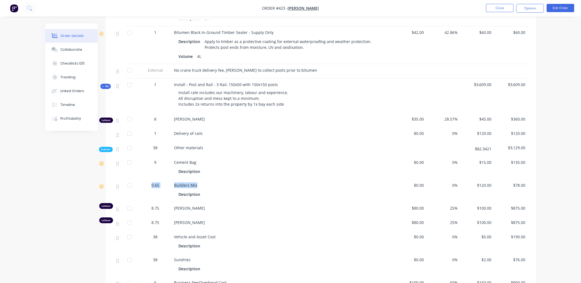
copy div "0.65 Builders Mix"
drag, startPoint x: 197, startPoint y: 187, endPoint x: 150, endPoint y: 189, distance: 47.8
click at [150, 189] on div "0.65 Builders Mix Description $0.00 0% $120.00 $78.00" at bounding box center [321, 190] width 414 height 23
copy div "9 Cement Bag"
drag, startPoint x: 154, startPoint y: 164, endPoint x: 197, endPoint y: 164, distance: 42.7
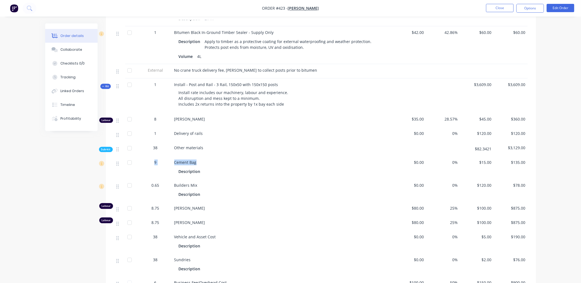
click at [197, 164] on div "9 Cement Bag Description $0.00 0% $15.00 $135.00" at bounding box center [321, 167] width 414 height 23
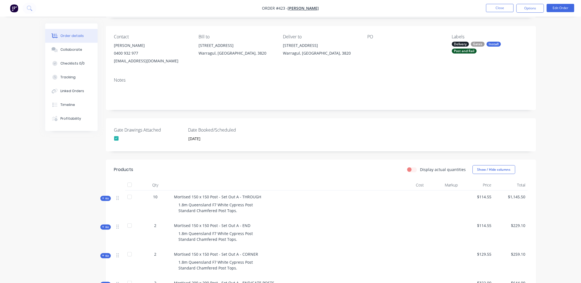
scroll to position [0, 0]
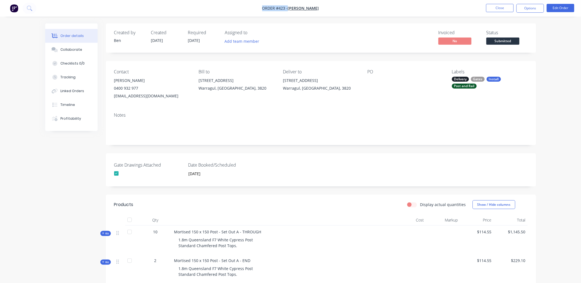
drag, startPoint x: 268, startPoint y: 8, endPoint x: 319, endPoint y: 7, distance: 50.5
click at [319, 7] on nav "Order #423 - [PERSON_NAME] Close Options Edit Order" at bounding box center [290, 8] width 581 height 17
click at [281, 15] on nav "Order #423 - [PERSON_NAME] Close Options Edit Order" at bounding box center [290, 8] width 581 height 17
copy div "Order #423 - [PERSON_NAME] Close Options Edit Order"
drag, startPoint x: 268, startPoint y: 7, endPoint x: 315, endPoint y: 10, distance: 46.4
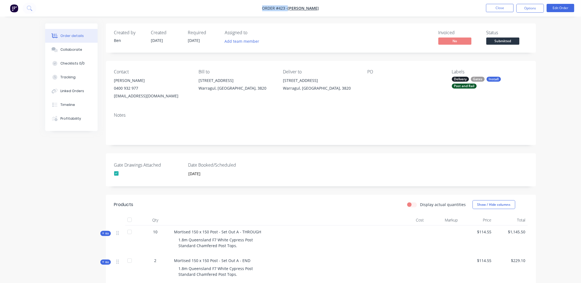
click at [315, 10] on nav "Order #423 - [PERSON_NAME] Close Options Edit Order" at bounding box center [290, 8] width 581 height 17
click at [501, 8] on button "Close" at bounding box center [500, 8] width 28 height 8
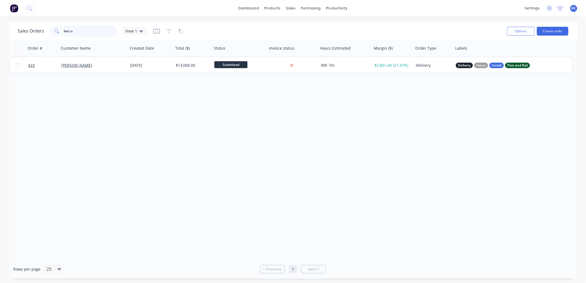
click at [97, 33] on input "ben o" at bounding box center [91, 31] width 54 height 11
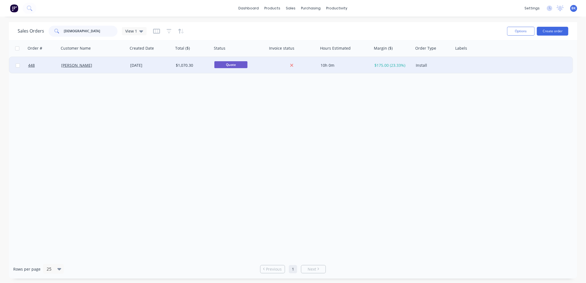
type input "[DEMOGRAPHIC_DATA]"
click at [112, 65] on div "[PERSON_NAME]" at bounding box center [91, 66] width 61 height 6
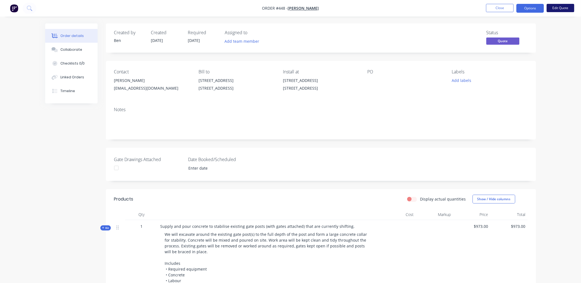
click at [553, 12] on button "Edit Quote" at bounding box center [561, 8] width 28 height 8
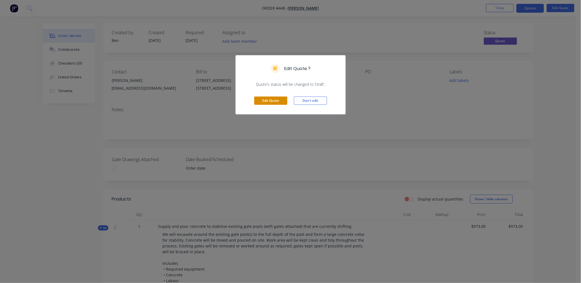
click at [276, 103] on button "Edit Quote" at bounding box center [270, 101] width 33 height 8
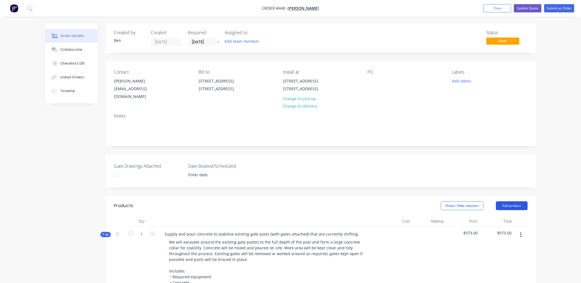
click at [510, 203] on button "Add product" at bounding box center [512, 205] width 32 height 9
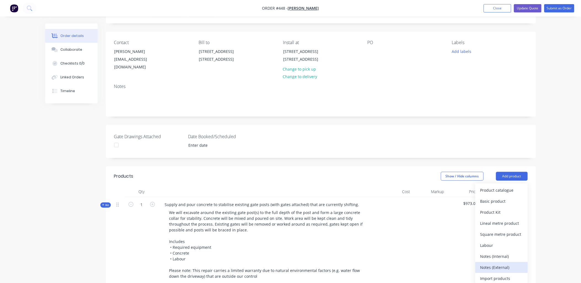
click at [498, 263] on div "Notes (External)" at bounding box center [501, 267] width 42 height 8
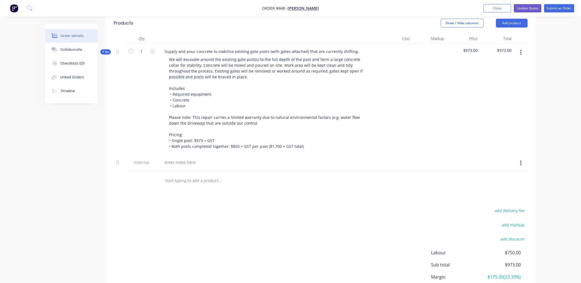
scroll to position [183, 0]
click at [175, 158] on div at bounding box center [181, 162] width 40 height 8
drag, startPoint x: 521, startPoint y: 156, endPoint x: 517, endPoint y: 163, distance: 8.3
click at [521, 160] on icon "button" at bounding box center [520, 163] width 1 height 6
click at [172, 158] on div at bounding box center [181, 162] width 40 height 8
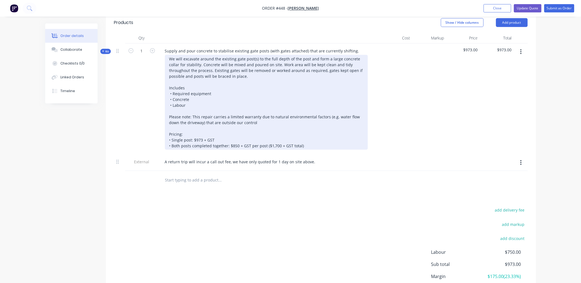
drag, startPoint x: 150, startPoint y: 170, endPoint x: 201, endPoint y: 68, distance: 113.6
click at [151, 171] on div at bounding box center [141, 180] width 33 height 18
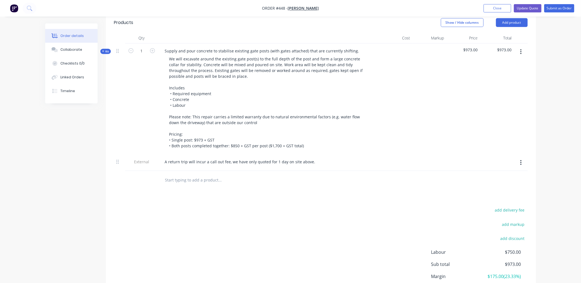
click at [105, 49] on span "Kit" at bounding box center [105, 51] width 7 height 4
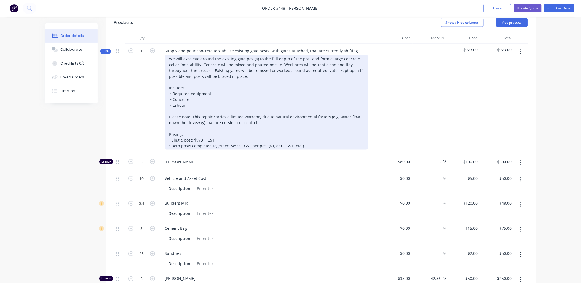
click at [253, 69] on div "We will excavate around the existing gate post(s) to the full depth of the post…" at bounding box center [266, 102] width 203 height 95
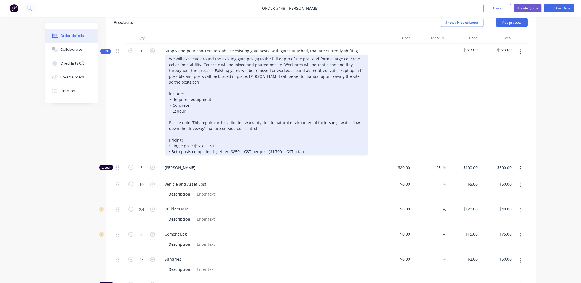
click at [304, 68] on div "We will excavate around the existing gate post(s) to the full depth of the post…" at bounding box center [266, 105] width 203 height 101
click at [297, 70] on div "We will excavate around the existing gate post(s) to the full depth of the post…" at bounding box center [266, 105] width 203 height 101
click at [314, 70] on div "We will excavate around the existing gate post(s) to the full depth of the post…" at bounding box center [266, 105] width 203 height 101
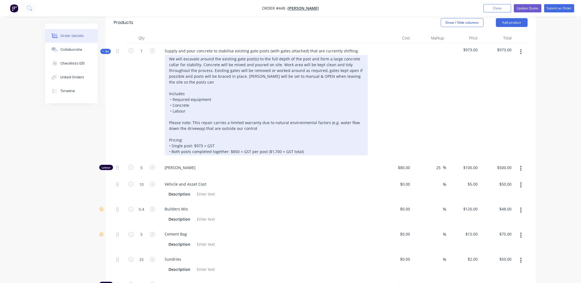
click at [255, 74] on div "We will excavate around the existing gate post(s) to the full depth of the post…" at bounding box center [266, 105] width 203 height 101
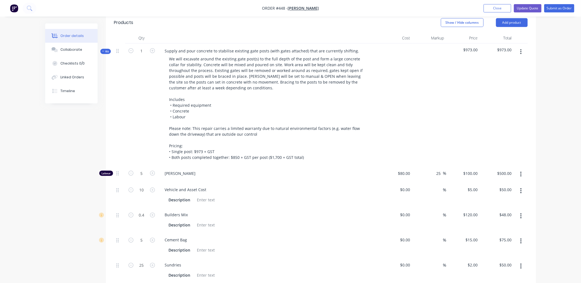
click at [153, 117] on div "1" at bounding box center [141, 105] width 33 height 122
click at [408, 211] on input "0" at bounding box center [406, 215] width 13 height 8
type input "$110.00"
type input "$44.00"
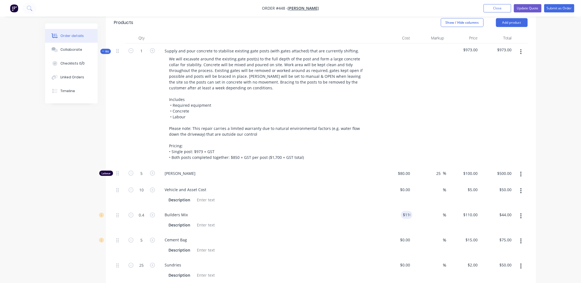
click at [434, 215] on div "%" at bounding box center [430, 220] width 34 height 25
click at [440, 211] on input at bounding box center [440, 215] width 6 height 8
type input "20"
type input "$132.00"
type input "$52.80"
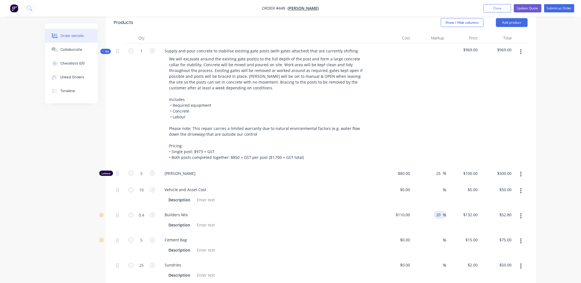
click at [444, 225] on div "20 20 %" at bounding box center [430, 220] width 34 height 25
click at [407, 236] on input "0" at bounding box center [406, 240] width 13 height 8
type input "$10.00"
type input "$50.00"
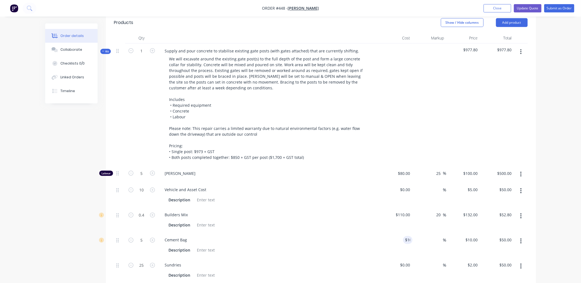
click at [464, 224] on div "$132.00 $132.00" at bounding box center [463, 220] width 34 height 25
click at [473, 236] on input "10" at bounding box center [472, 240] width 15 height 8
type input "16"
type input "60"
type input "$16.00"
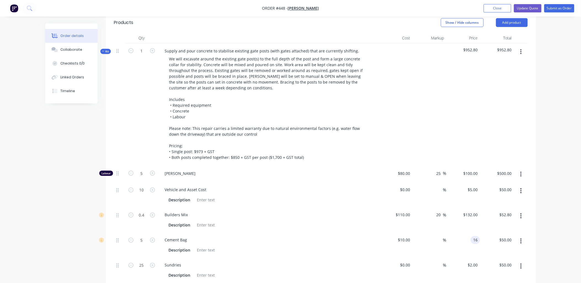
type input "$80.00"
click at [482, 219] on div "$52.80 $52.80" at bounding box center [497, 220] width 34 height 25
drag, startPoint x: 409, startPoint y: 258, endPoint x: 425, endPoint y: 252, distance: 17.0
click at [409, 261] on input "0" at bounding box center [406, 265] width 13 height 8
type input "$1.00"
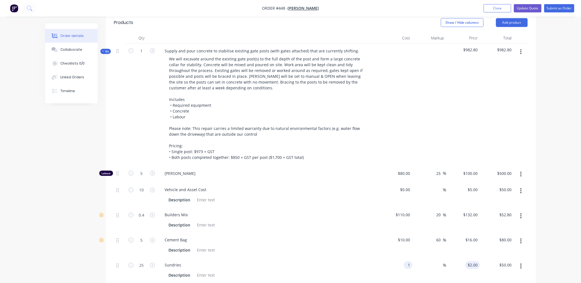
type input "1"
type input "$25.00"
click at [476, 261] on input "1" at bounding box center [477, 265] width 6 height 8
type input "2"
type input "100"
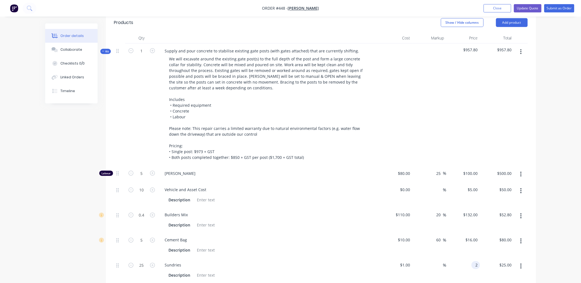
type input "$2.00"
type input "$50.00"
click at [475, 250] on div "$16.00 $16.00" at bounding box center [463, 245] width 34 height 25
click at [408, 186] on input "0" at bounding box center [406, 190] width 13 height 8
type input "$4.00"
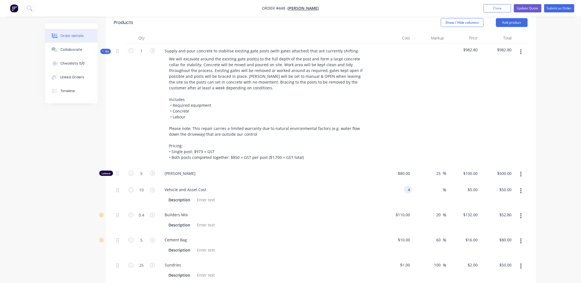
type input "$4.00"
type input "$40.00"
click at [470, 189] on div "$4.00 $5.00" at bounding box center [463, 195] width 34 height 25
click at [478, 186] on input "4" at bounding box center [477, 190] width 6 height 8
type input "2"
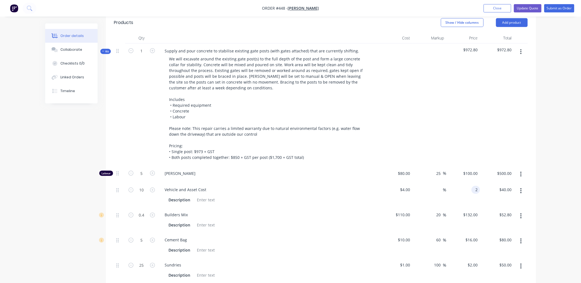
type input "-50"
type input "$2.00"
type input "$20.00"
click at [478, 194] on div "$2.00 $2.00" at bounding box center [463, 195] width 34 height 25
click at [476, 186] on input "2" at bounding box center [477, 190] width 6 height 8
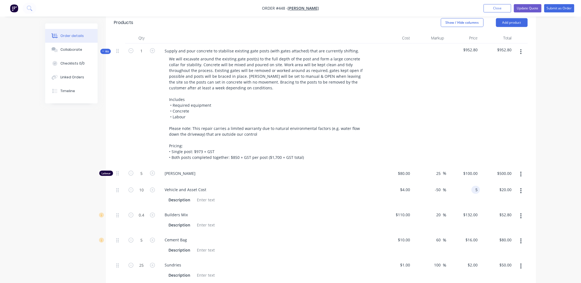
type input "5"
type input "25"
type input "$5.00"
type input "$50.00"
click at [475, 197] on div "$5.00 5" at bounding box center [463, 195] width 34 height 25
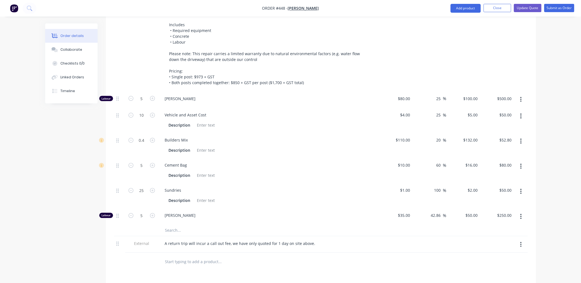
scroll to position [258, 0]
drag, startPoint x: 178, startPoint y: 220, endPoint x: 181, endPoint y: 218, distance: 3.8
click at [180, 225] on input "text" at bounding box center [220, 230] width 110 height 11
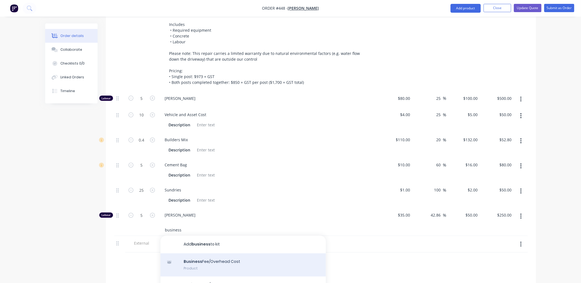
type input "business"
click at [220, 257] on div "Business Fee/Overhead Cost Product" at bounding box center [243, 264] width 165 height 23
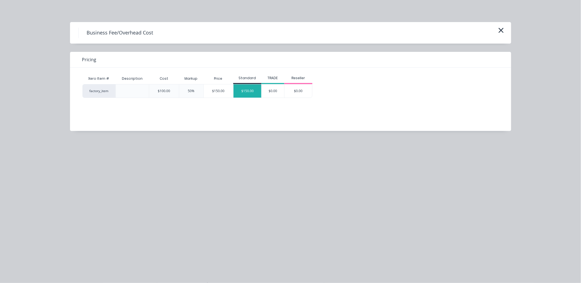
click at [252, 89] on div "$150.00" at bounding box center [248, 90] width 28 height 13
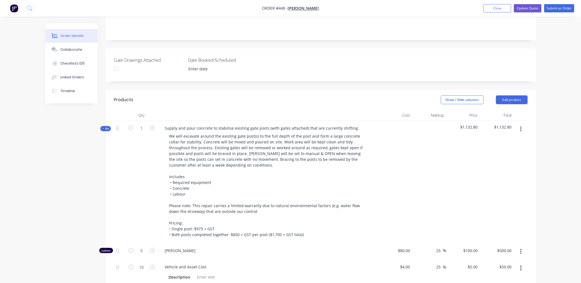
scroll to position [105, 0]
click at [446, 159] on div at bounding box center [430, 182] width 34 height 122
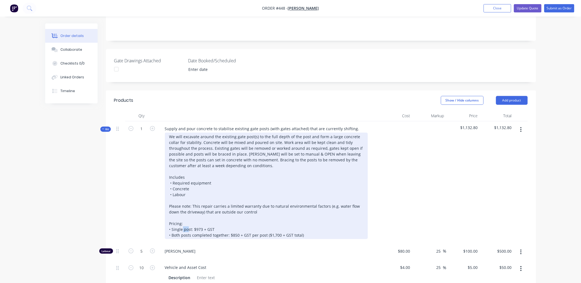
drag, startPoint x: 195, startPoint y: 223, endPoint x: 202, endPoint y: 222, distance: 6.9
click at [202, 222] on div "We will excavate around the existing gate post(s) to the full depth of the post…" at bounding box center [266, 186] width 203 height 106
drag, startPoint x: 232, startPoint y: 228, endPoint x: 238, endPoint y: 228, distance: 6.1
click at [238, 228] on div "We will excavate around the existing gate post(s) to the full depth of the post…" at bounding box center [266, 186] width 203 height 106
drag, startPoint x: 277, startPoint y: 229, endPoint x: 283, endPoint y: 229, distance: 5.5
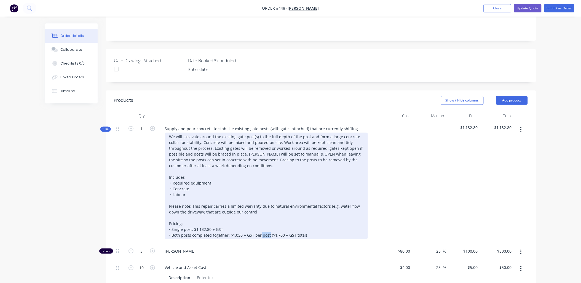
click at [283, 229] on div "We will excavate around the existing gate post(s) to the full depth of the post…" at bounding box center [266, 186] width 203 height 106
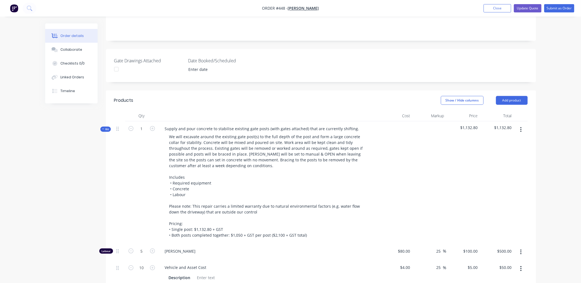
drag, startPoint x: 134, startPoint y: 200, endPoint x: 136, endPoint y: 186, distance: 14.1
click at [136, 188] on div "1" at bounding box center [141, 182] width 33 height 122
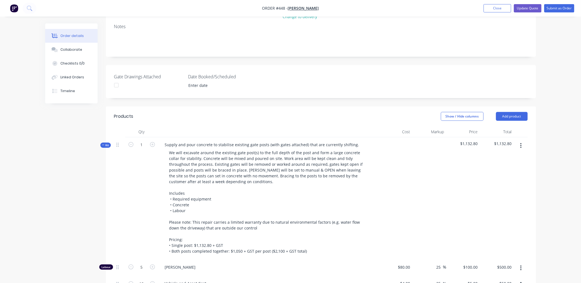
scroll to position [97, 0]
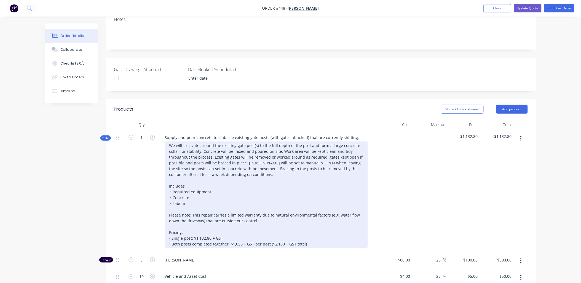
click at [268, 161] on div "We will excavate around the existing gate post(s) to the full depth of the post…" at bounding box center [266, 194] width 203 height 106
click at [255, 170] on div "We will excavate around the existing gate post(s) to the full depth of the post…" at bounding box center [266, 194] width 203 height 106
click at [178, 162] on div "We will excavate around the existing gate post(s) to the full depth of the post…" at bounding box center [266, 194] width 203 height 106
click at [181, 162] on div "We will excavate around the existing gate post(s) to the full depth of the post…" at bounding box center [266, 194] width 203 height 106
click at [180, 162] on div "We will excavate around the existing gate post(s) to the full depth of the post…" at bounding box center [266, 194] width 203 height 106
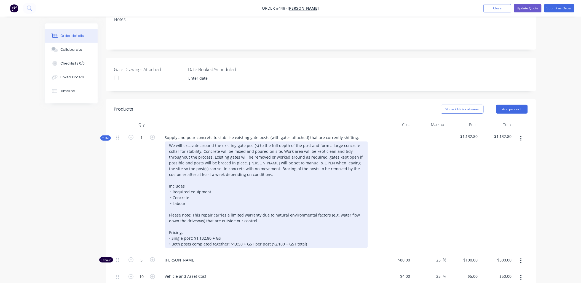
click at [287, 162] on div "We will excavate around the existing gate post(s) to the full depth of the post…" at bounding box center [266, 194] width 203 height 106
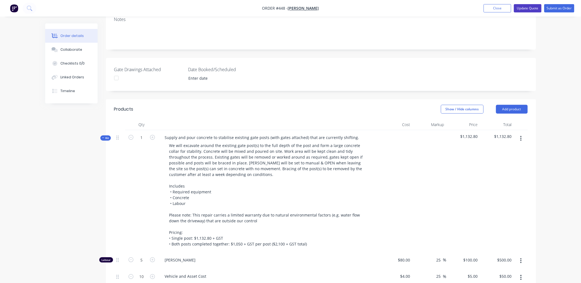
click at [530, 8] on button "Update Quote" at bounding box center [528, 8] width 28 height 8
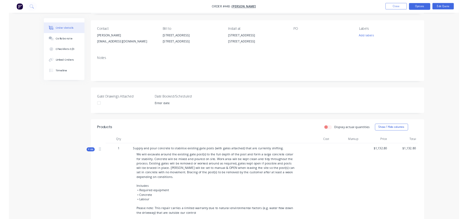
scroll to position [0, 0]
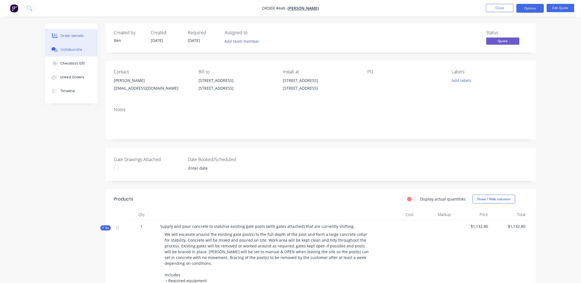
click at [75, 47] on div "Collaborate" at bounding box center [71, 49] width 22 height 5
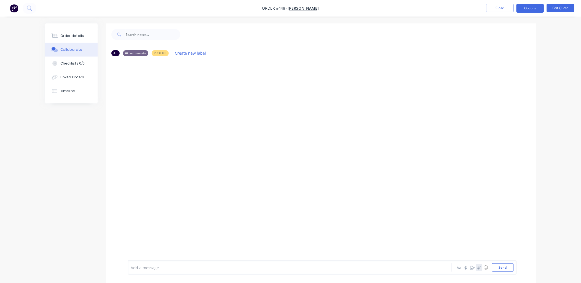
click at [481, 266] on button "button" at bounding box center [479, 267] width 7 height 7
click at [508, 268] on button "Send" at bounding box center [503, 267] width 22 height 8
click at [532, 6] on button "Options" at bounding box center [531, 8] width 28 height 9
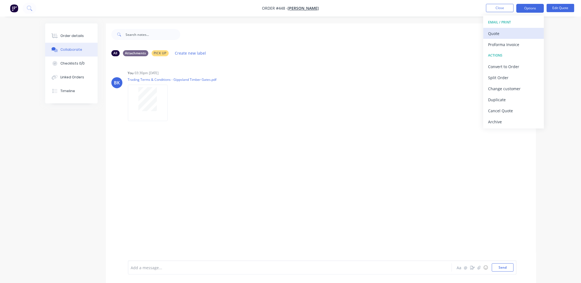
click at [526, 34] on div "Quote" at bounding box center [513, 34] width 51 height 8
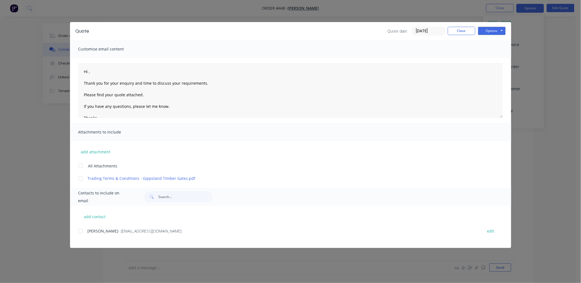
drag, startPoint x: 80, startPoint y: 231, endPoint x: 74, endPoint y: 186, distance: 45.4
click at [81, 230] on div at bounding box center [80, 231] width 11 height 11
click at [81, 165] on div at bounding box center [80, 165] width 11 height 11
drag, startPoint x: 133, startPoint y: 84, endPoint x: 203, endPoint y: 81, distance: 69.6
click at [203, 81] on textarea "Hi [PERSON_NAME], Thank you for your enquiry and time to discuss your requireme…" at bounding box center [290, 90] width 425 height 55
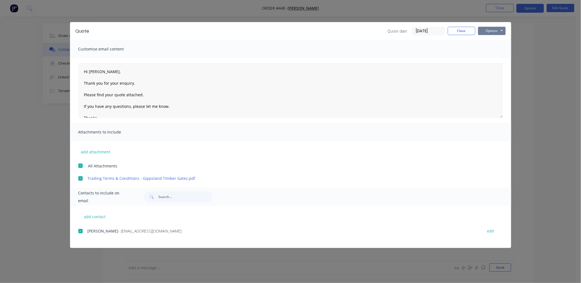
click at [499, 29] on button "Options" at bounding box center [492, 31] width 28 height 8
click at [498, 57] on button "Email" at bounding box center [495, 58] width 35 height 9
type textarea "Hi , Thank you for your enquiry and time to discuss your requirements. Please f…"
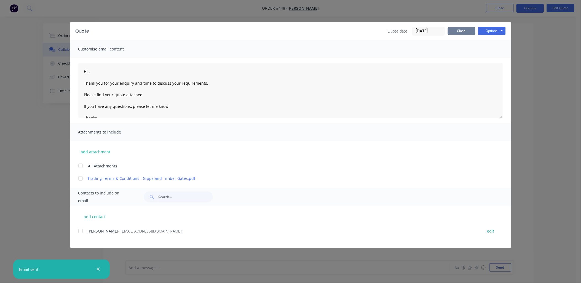
click at [461, 29] on button "Close" at bounding box center [462, 31] width 28 height 8
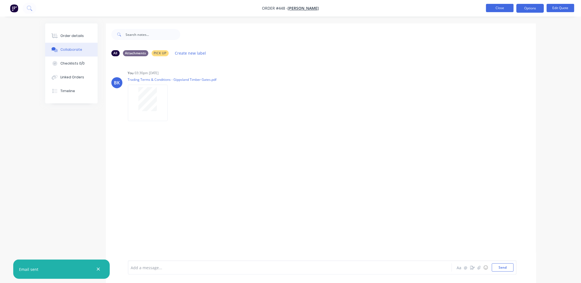
click at [505, 8] on button "Close" at bounding box center [500, 8] width 28 height 8
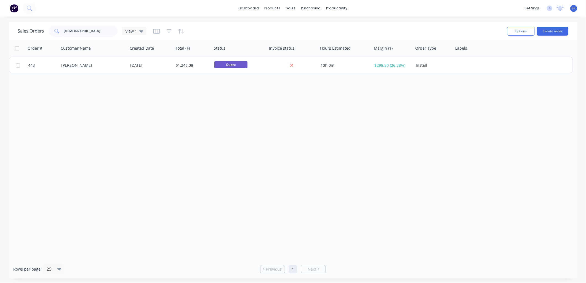
click at [84, 37] on div "Sales Orders kath View 1" at bounding box center [260, 31] width 485 height 14
click at [84, 33] on input "[DEMOGRAPHIC_DATA]" at bounding box center [91, 31] width 54 height 11
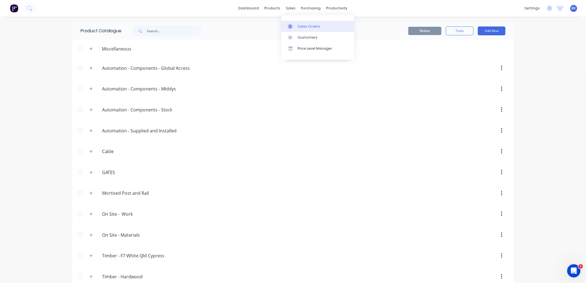
click at [304, 28] on div "Sales Orders" at bounding box center [309, 26] width 23 height 5
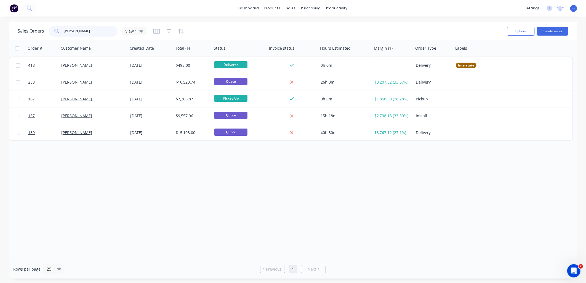
click at [81, 31] on input "steve" at bounding box center [91, 31] width 54 height 11
click at [310, 27] on div "Sales Orders" at bounding box center [311, 26] width 23 height 5
